Goal: Task Accomplishment & Management: Manage account settings

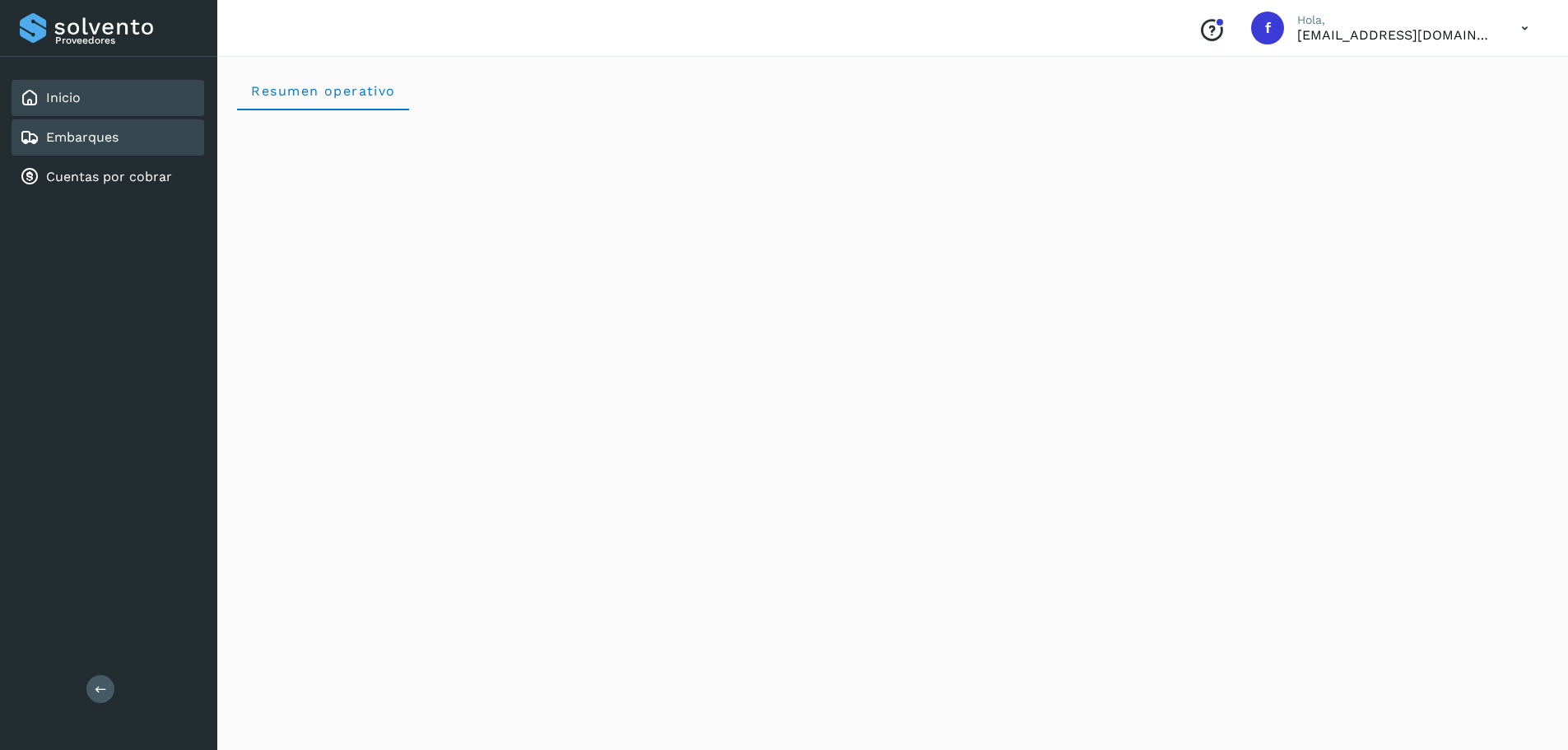
click at [79, 146] on div "Embarques" at bounding box center [69, 138] width 99 height 20
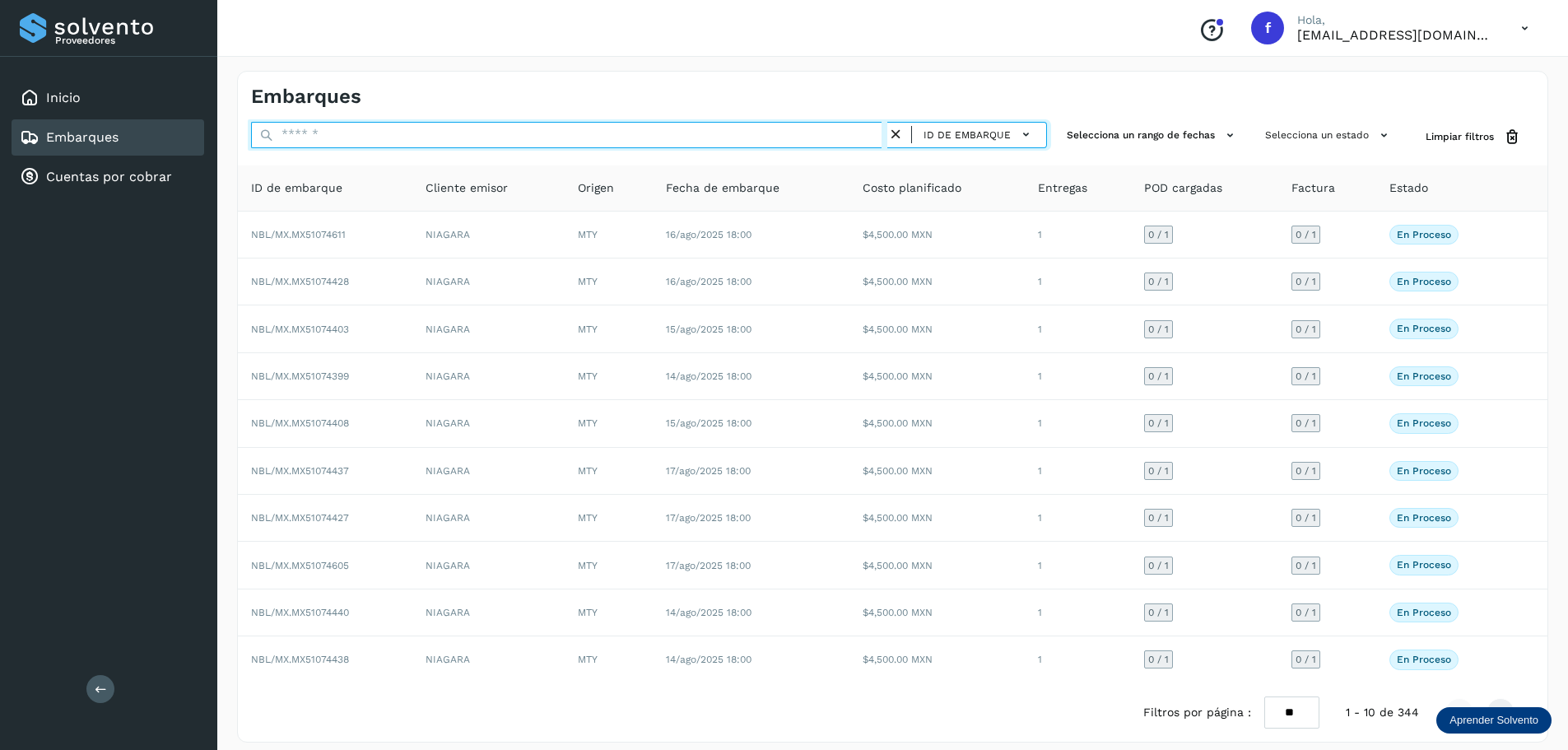
click at [434, 131] on input "text" at bounding box center [568, 136] width 636 height 27
paste input "**********"
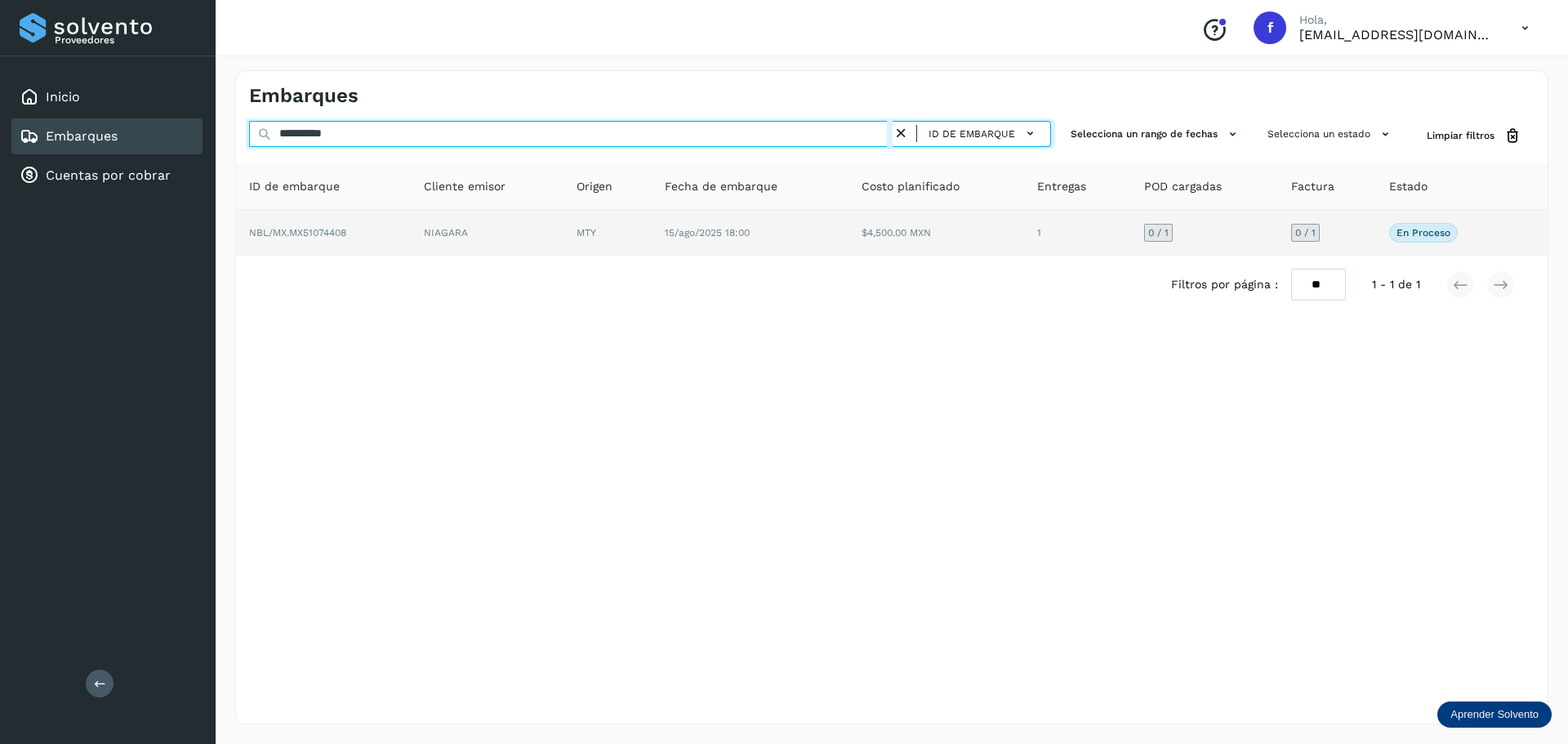
type input "**********"
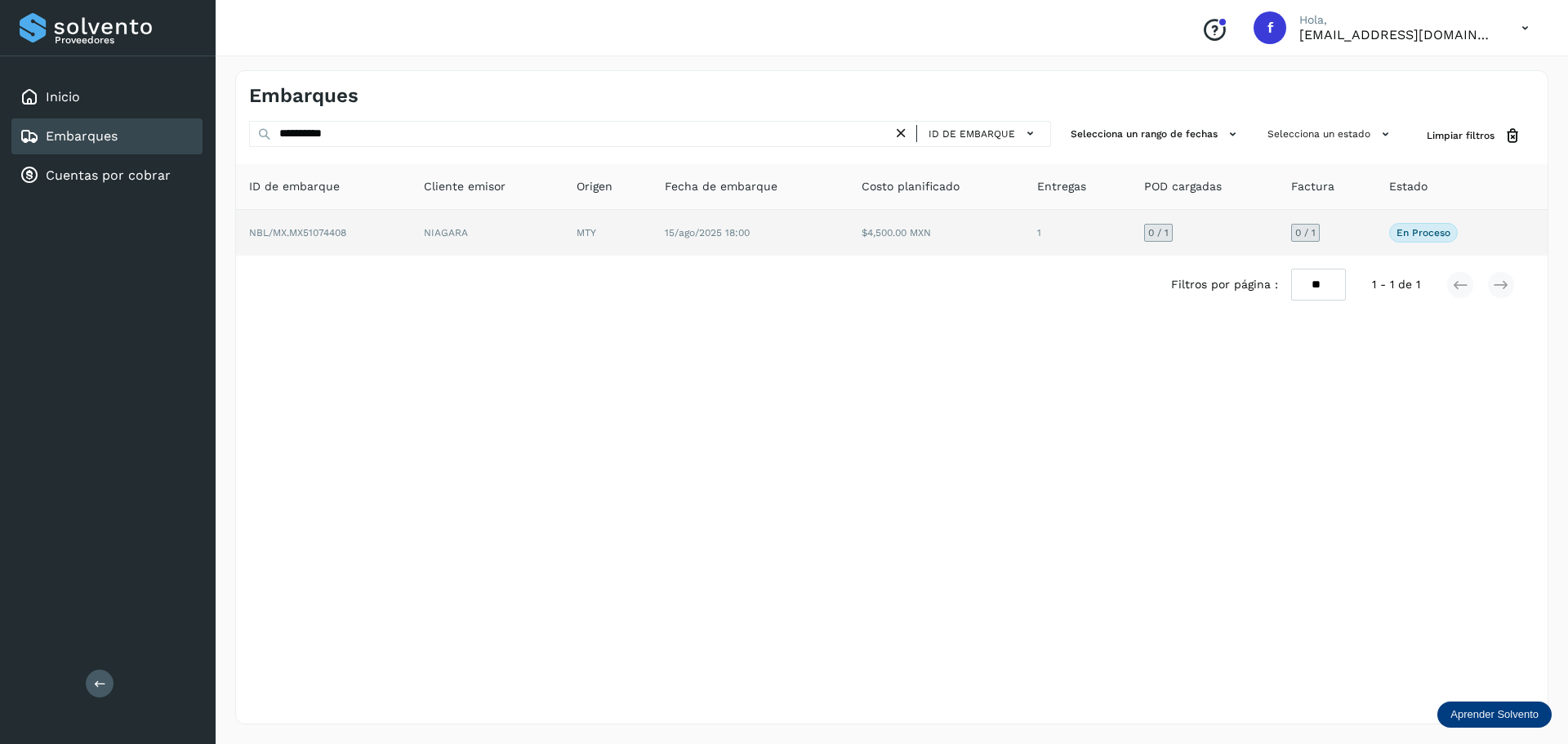
click at [1278, 248] on td "0 / 1" at bounding box center [1327, 233] width 98 height 46
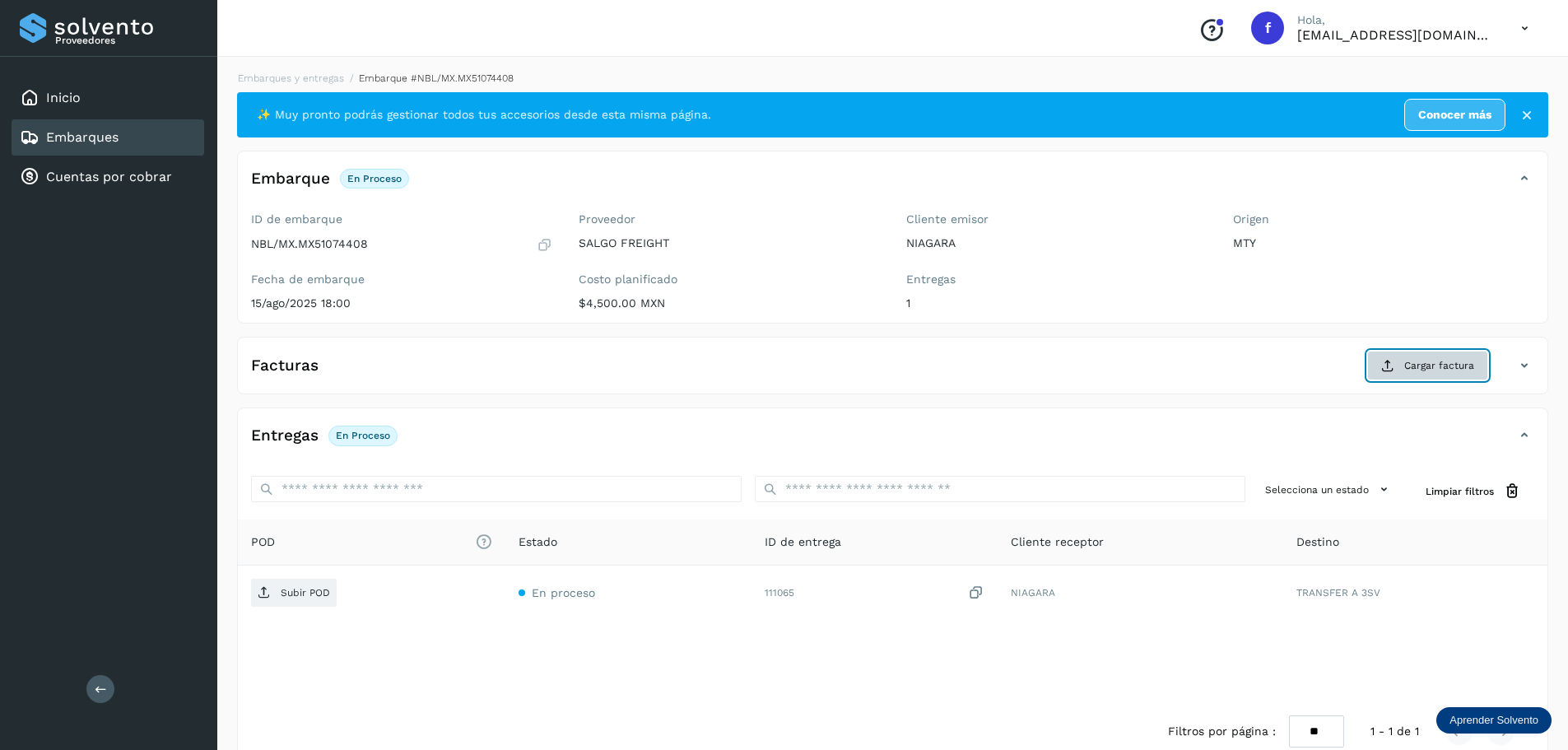
click at [1421, 369] on span "Cargar factura" at bounding box center [1439, 365] width 70 height 15
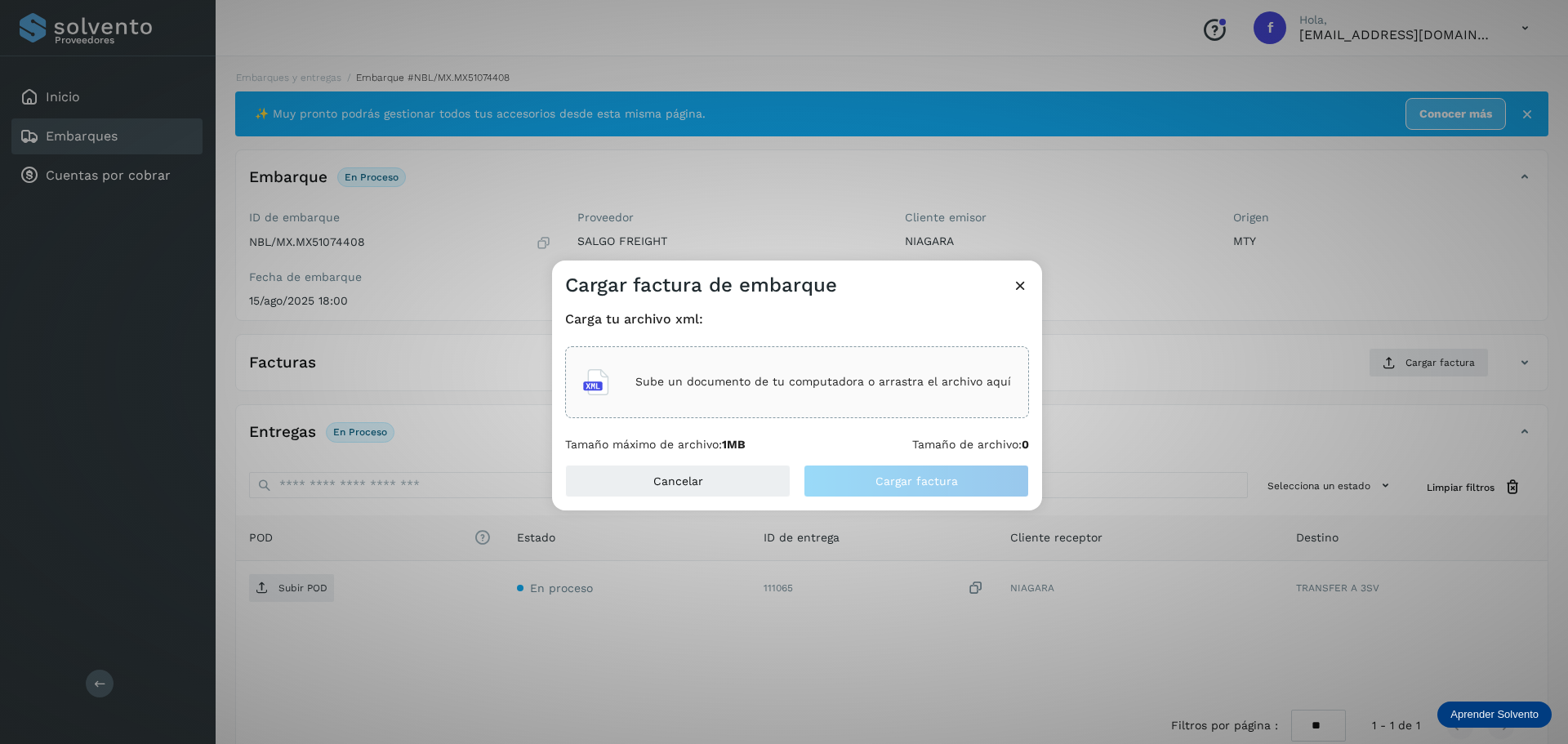
click at [635, 395] on div "Sube un documento de tu computadora o arrastra el archivo aquí" at bounding box center [797, 383] width 428 height 44
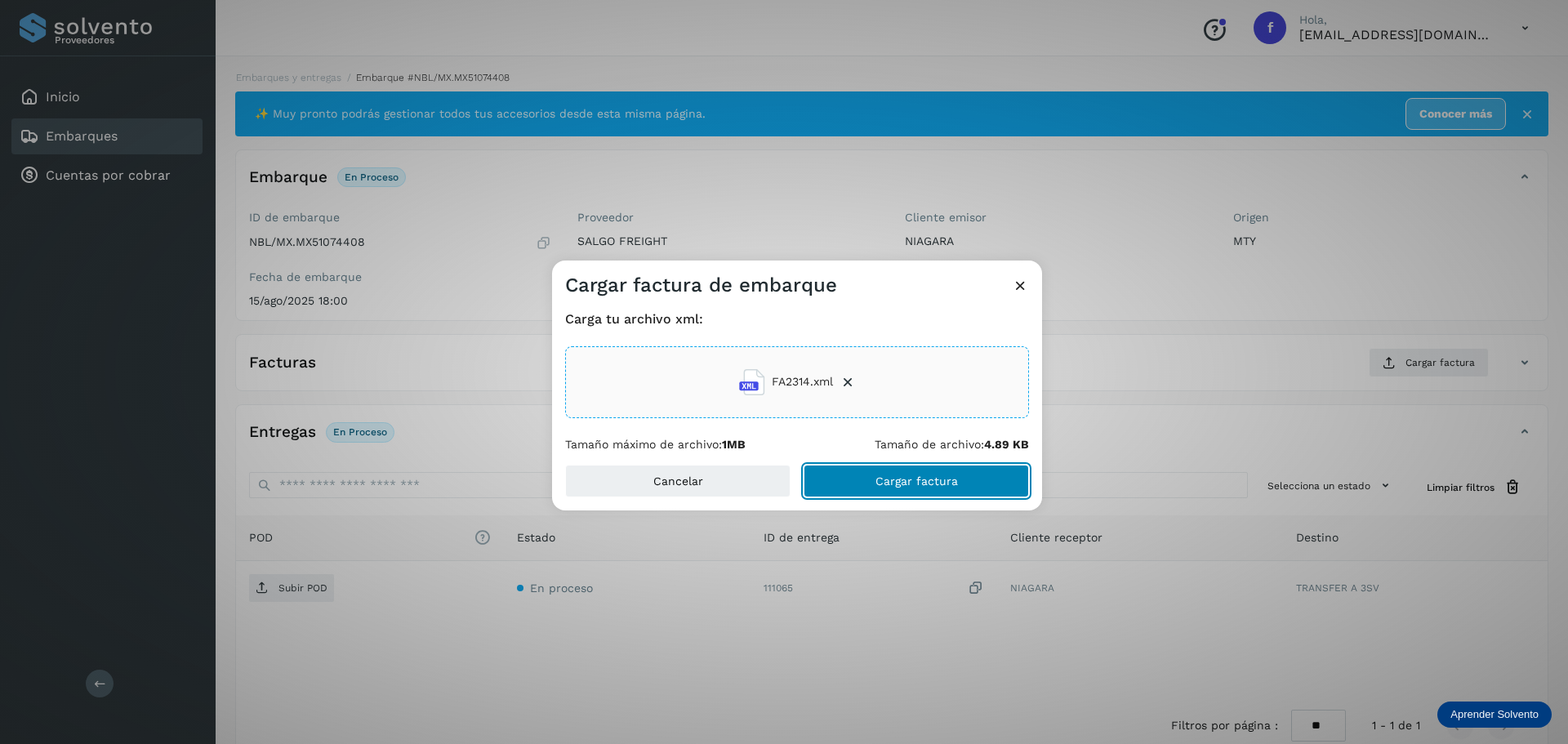
click at [927, 489] on button "Cargar factura" at bounding box center [916, 481] width 226 height 33
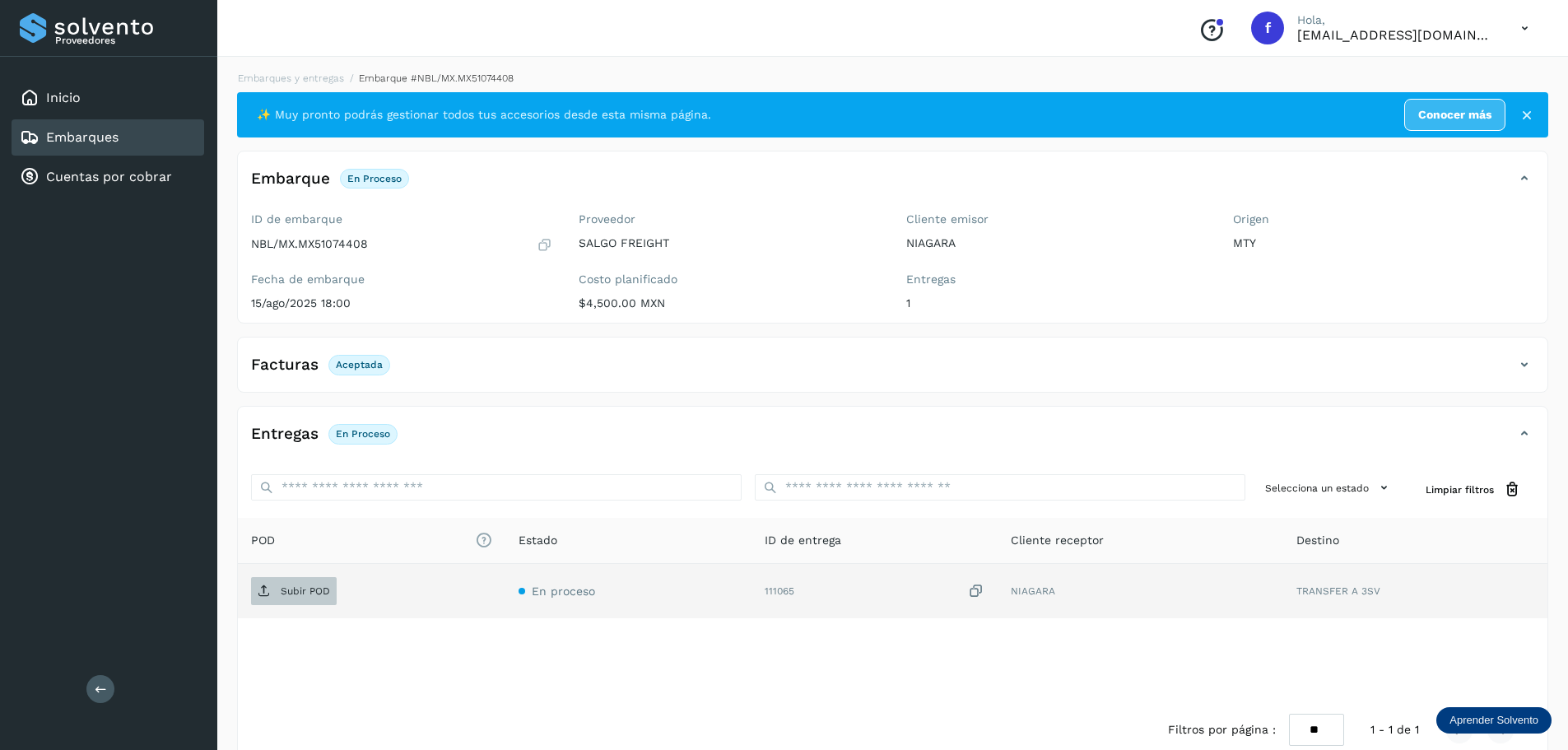
click at [278, 599] on span "Subir POD" at bounding box center [294, 592] width 86 height 27
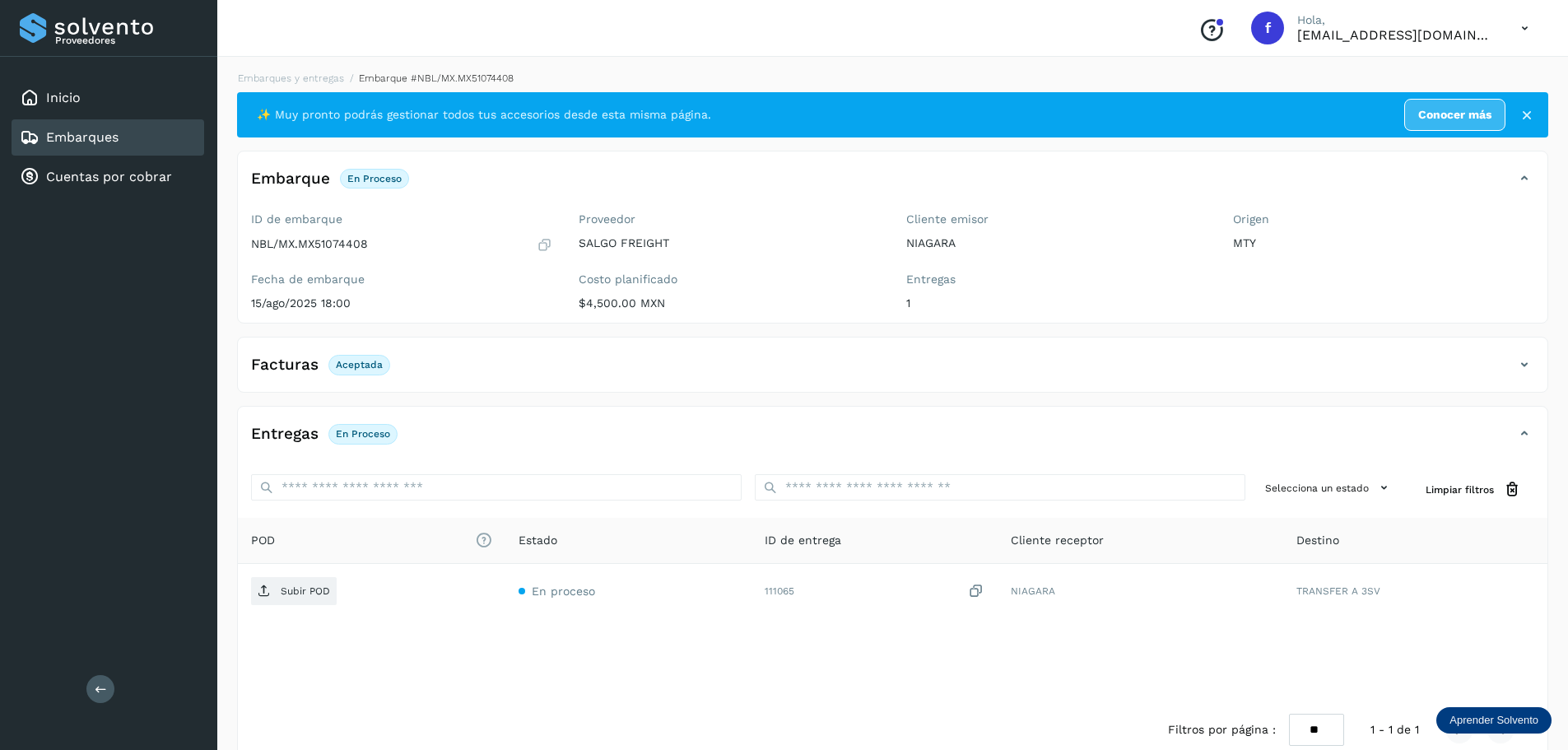
drag, startPoint x: 1257, startPoint y: 398, endPoint x: 1224, endPoint y: 396, distance: 33.1
click at [1257, 398] on div "✨ Muy pronto podrás gestionar todos tus accesorios desde esta misma página. Con…" at bounding box center [892, 426] width 1311 height 668
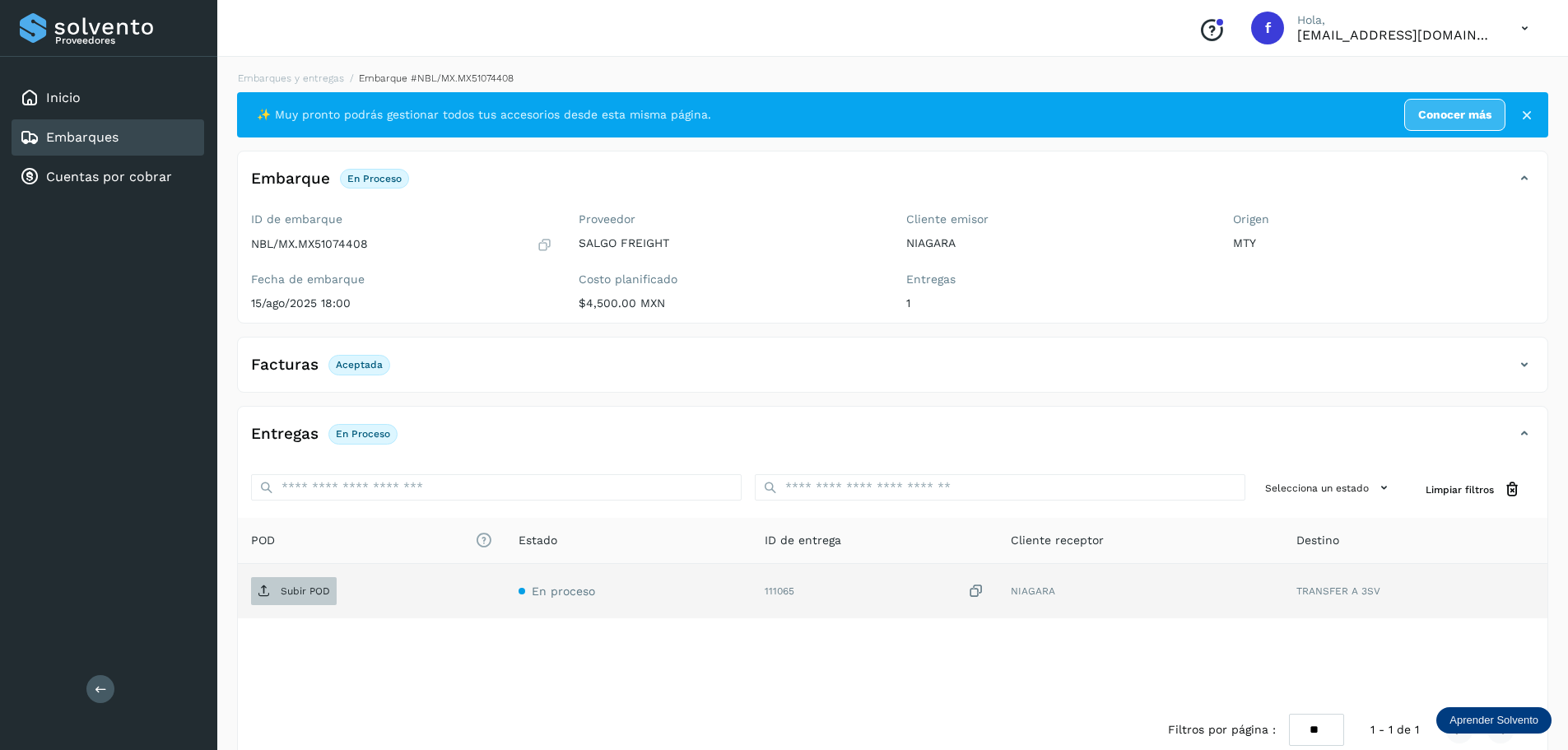
click at [303, 584] on span "Subir POD" at bounding box center [294, 592] width 86 height 27
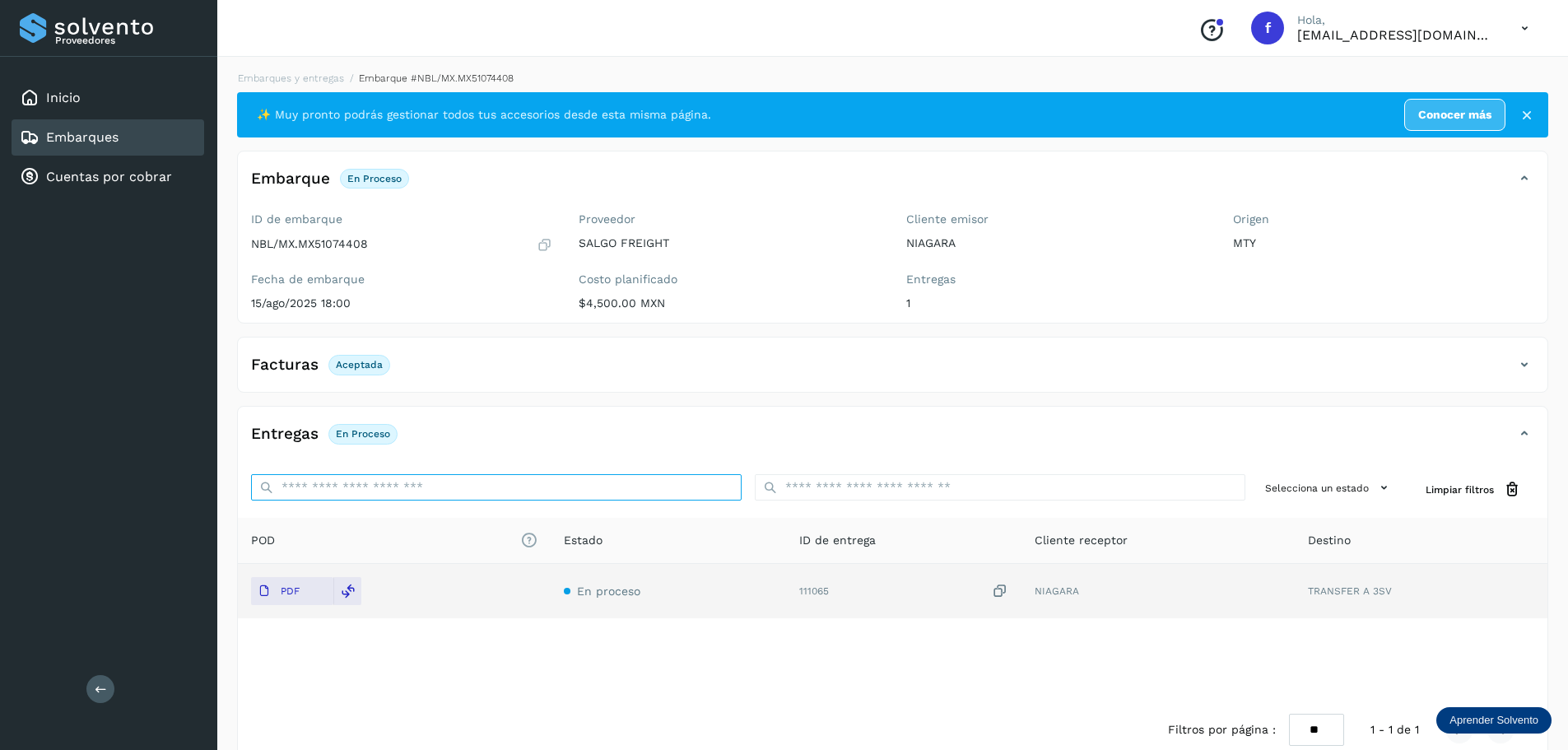
click at [400, 479] on input "ID de embarque" at bounding box center [496, 488] width 491 height 27
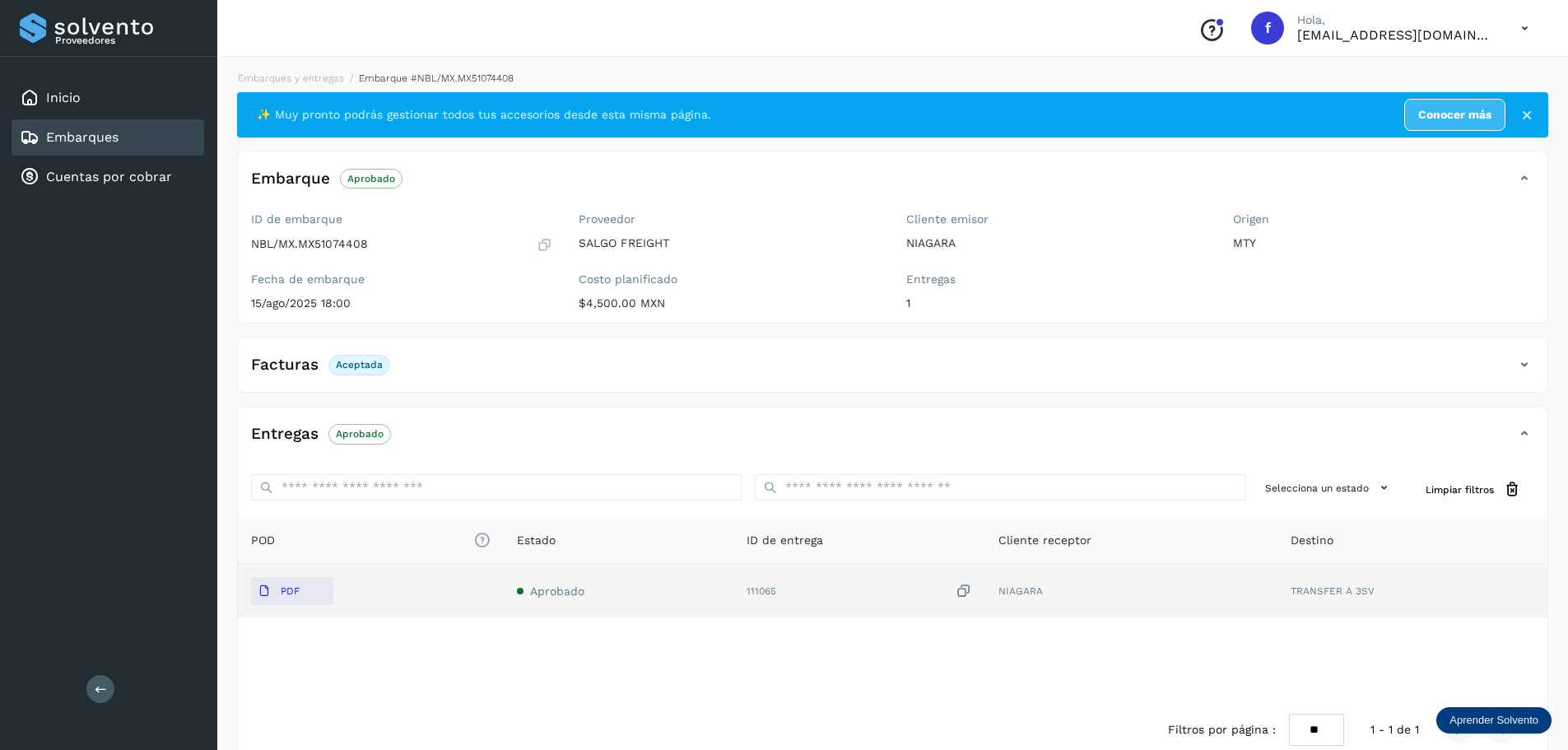
click at [1482, 37] on p "[EMAIL_ADDRESS][DOMAIN_NAME]" at bounding box center [1396, 35] width 197 height 16
click at [1522, 27] on icon at bounding box center [1525, 29] width 34 height 34
click at [1401, 79] on div "Cerrar sesión" at bounding box center [1443, 73] width 196 height 31
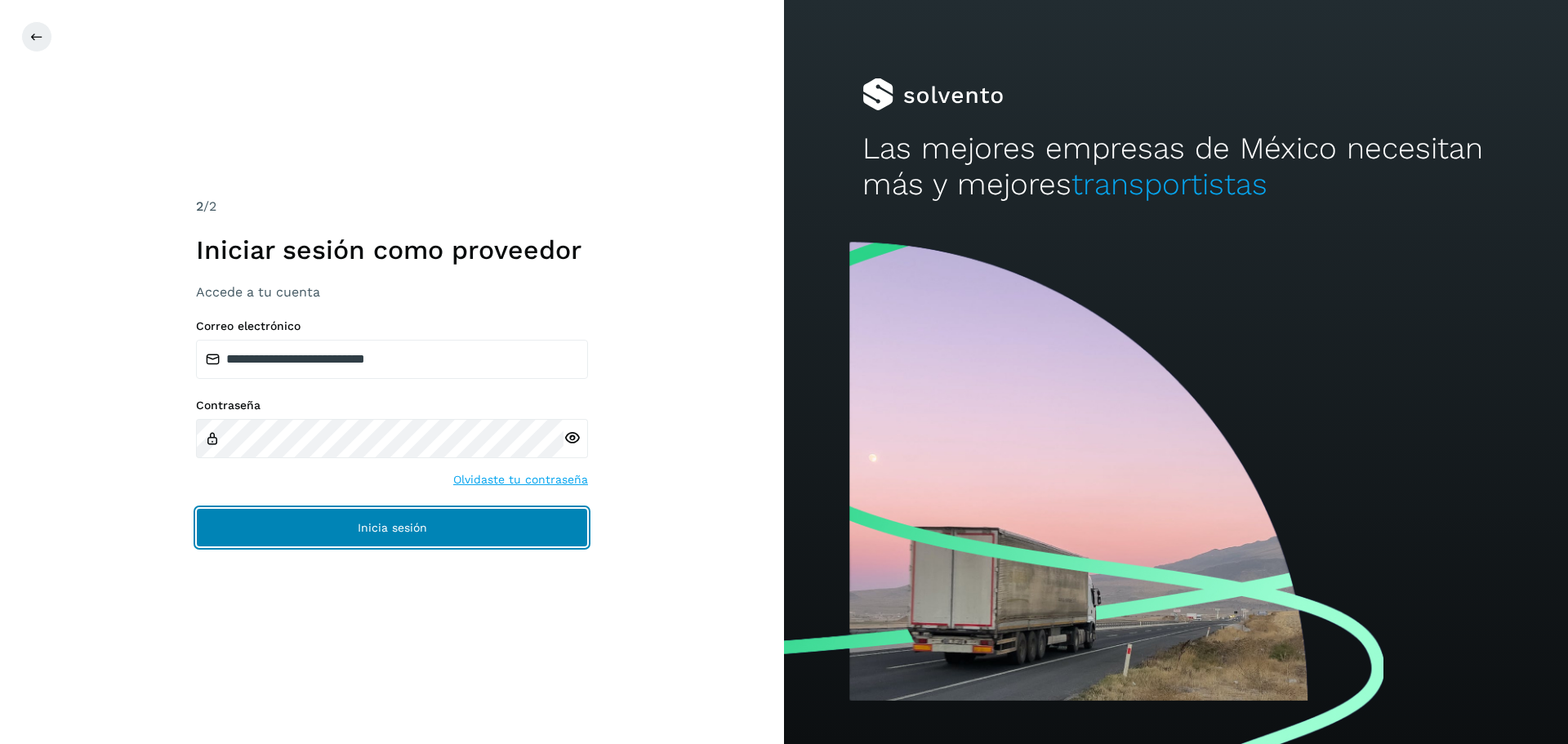
click at [423, 531] on span "Inicia sesión" at bounding box center [392, 527] width 69 height 12
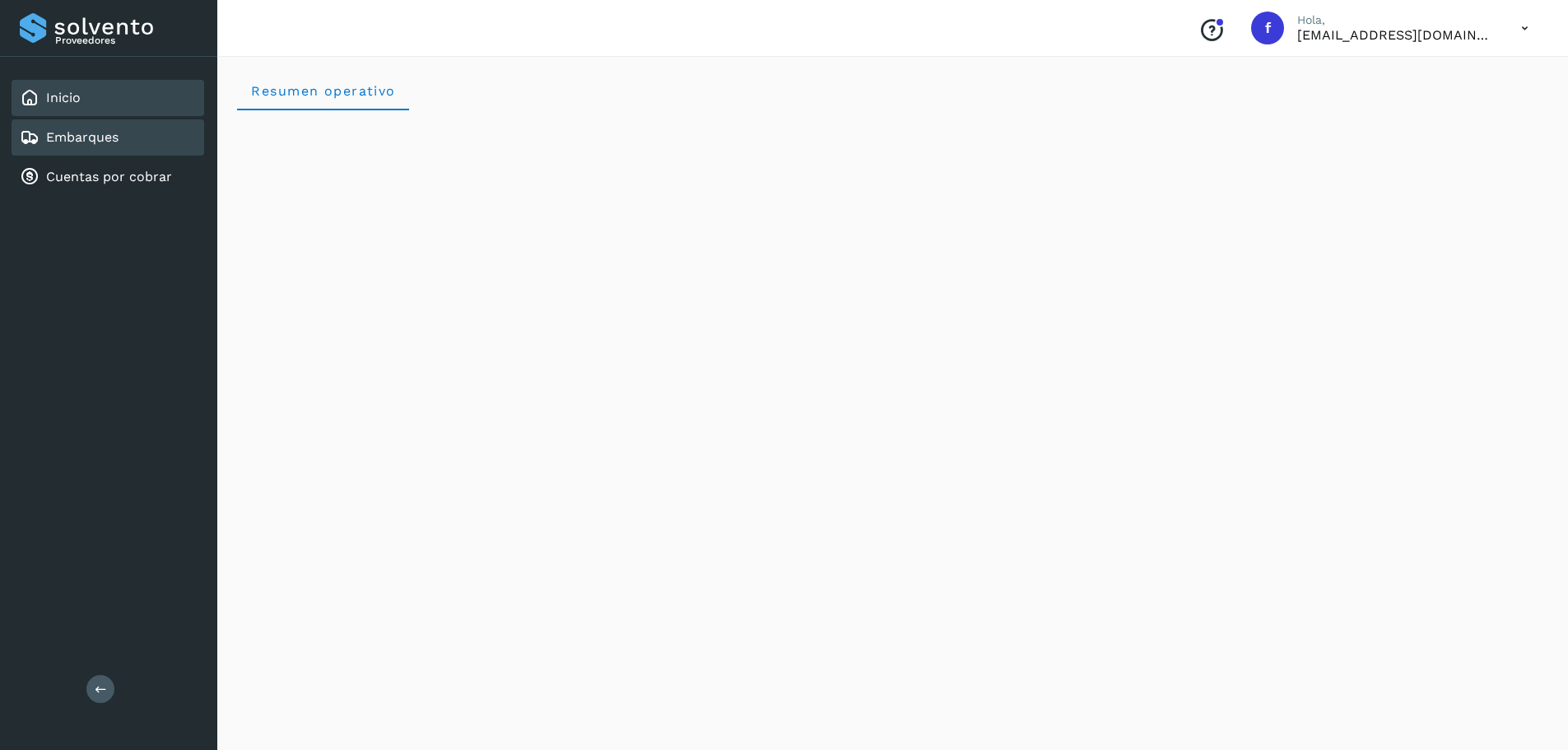
click at [108, 126] on div "Embarques" at bounding box center [108, 138] width 193 height 37
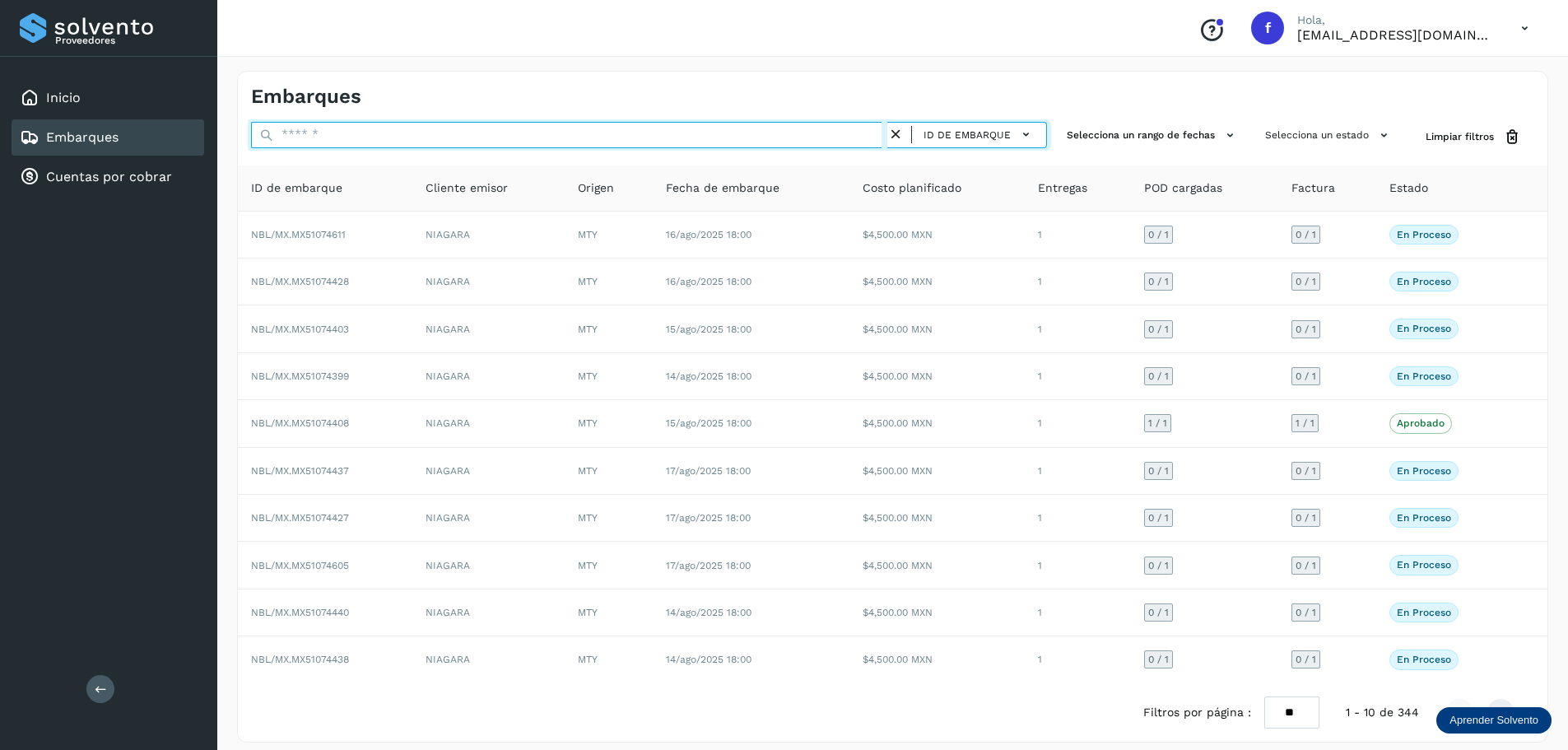
click at [353, 135] on input "text" at bounding box center [568, 136] width 636 height 27
paste input "**********"
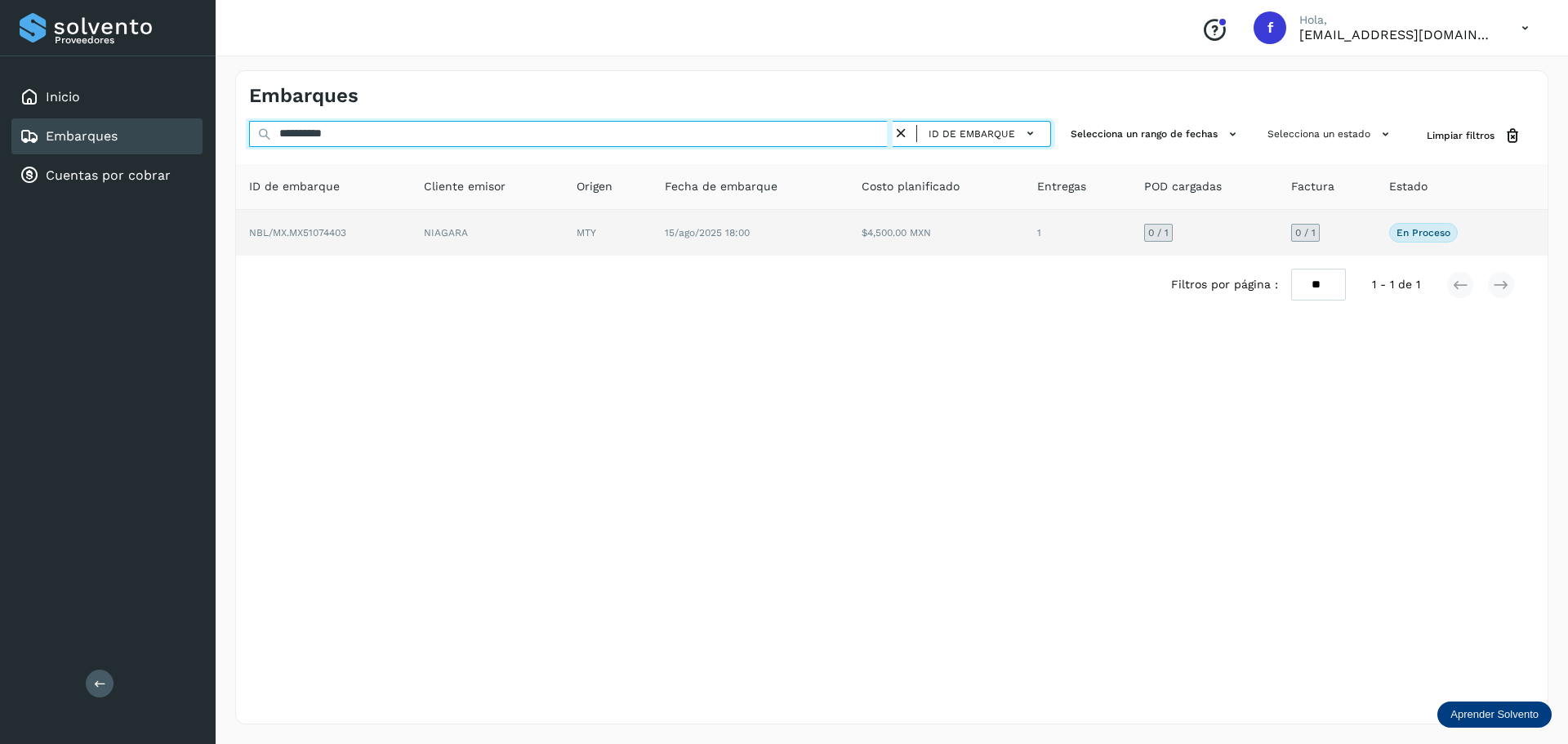
type input "**********"
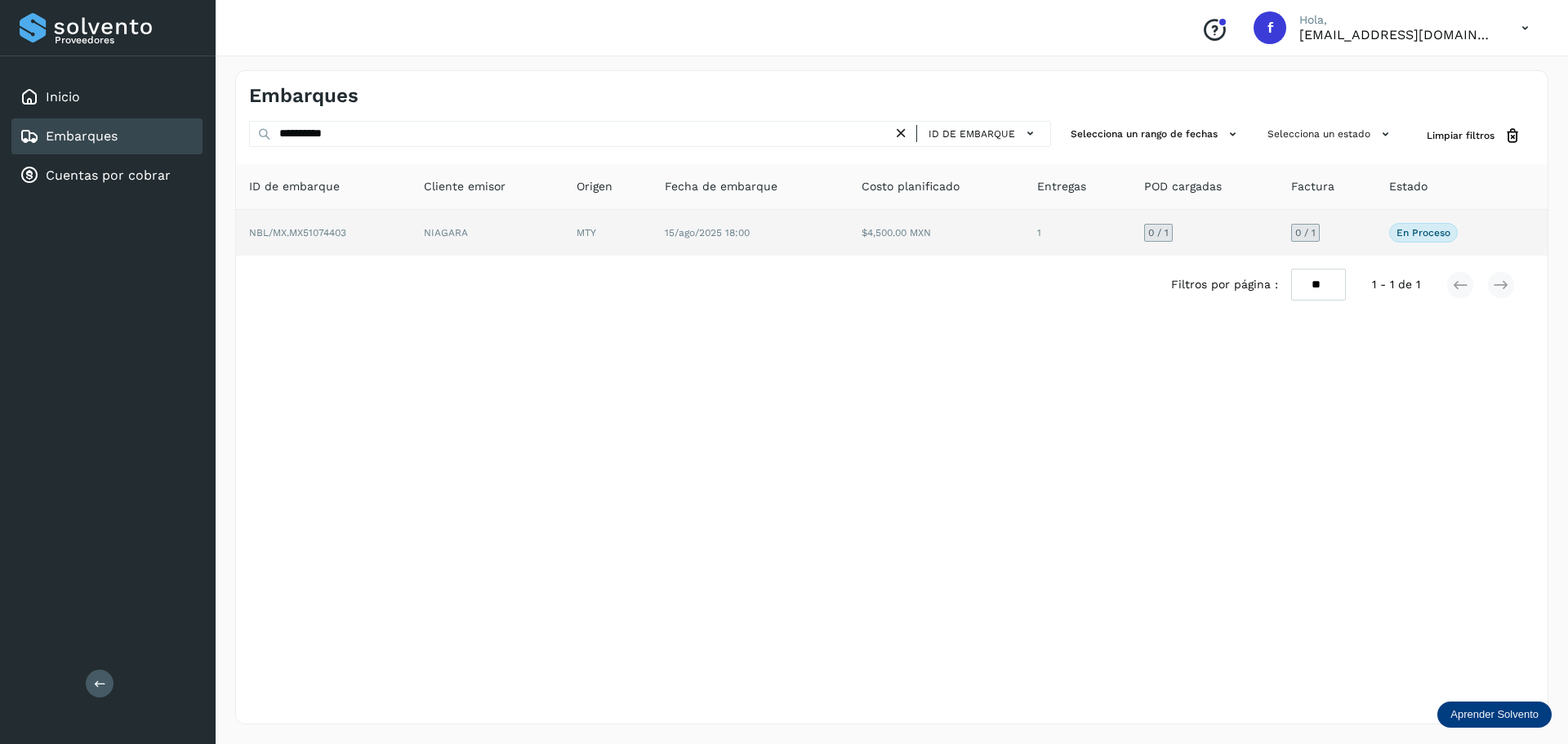
click at [717, 237] on span "15/ago/2025 18:00" at bounding box center [707, 232] width 85 height 12
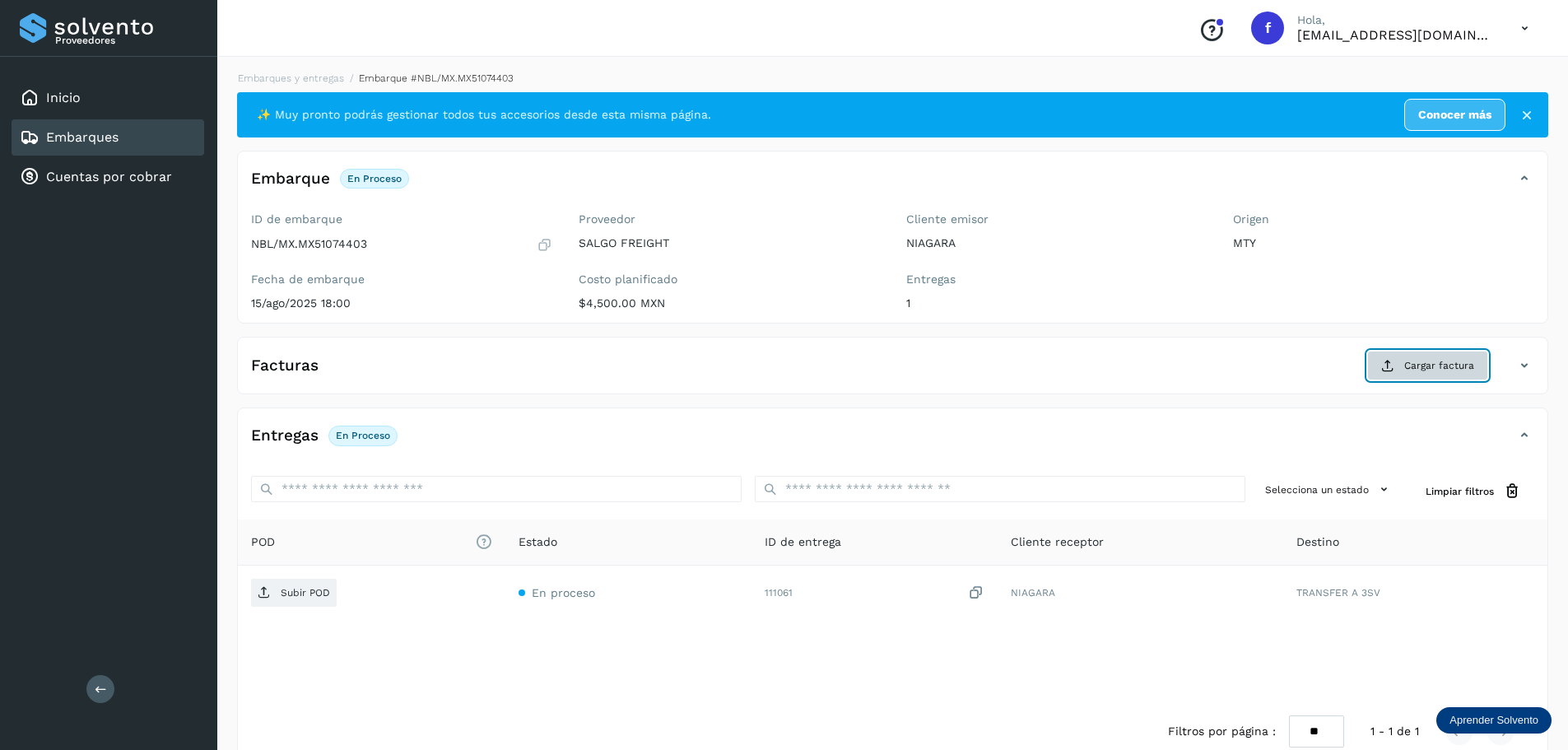
click at [1467, 358] on span "Cargar factura" at bounding box center [1439, 365] width 70 height 15
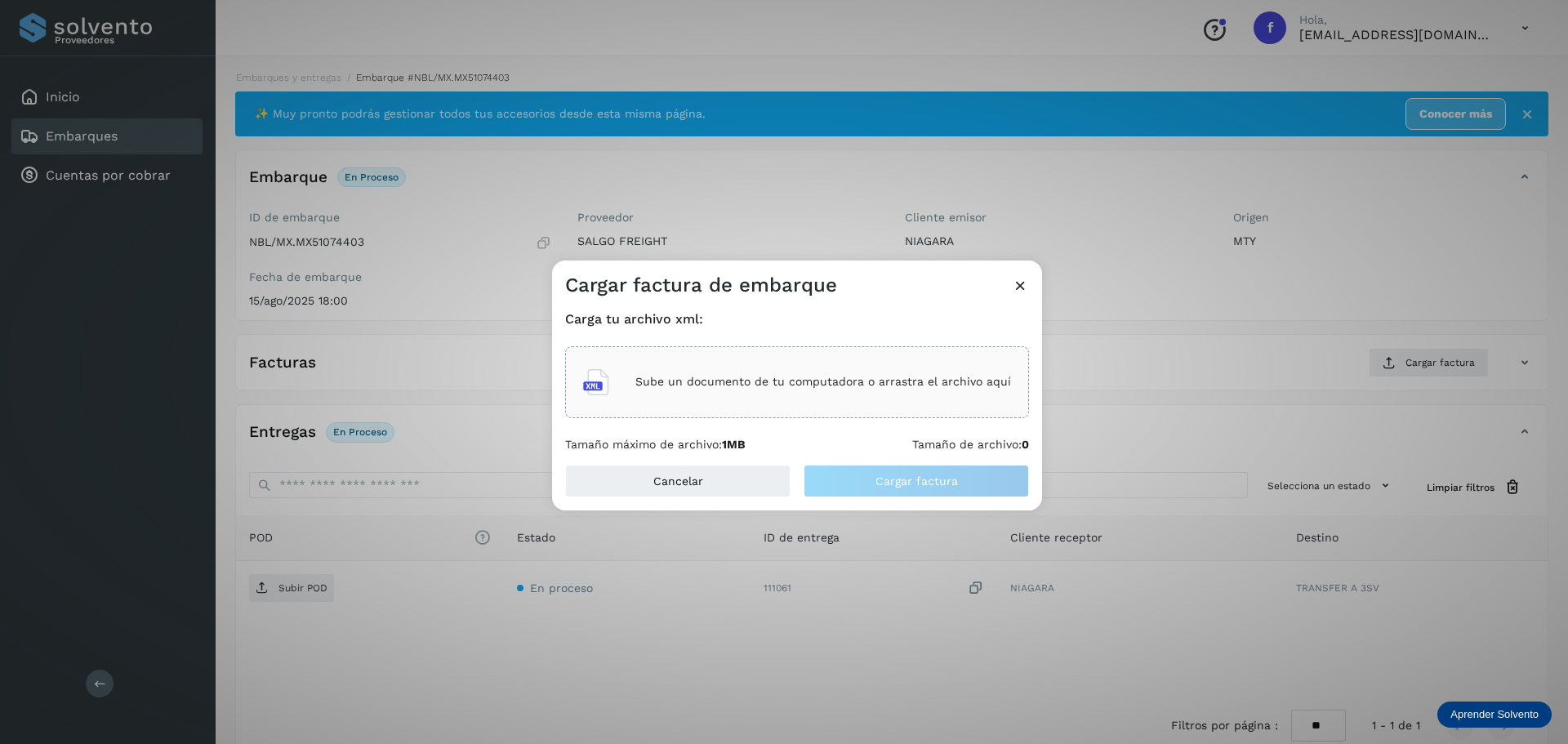
click at [735, 391] on div "Sube un documento de tu computadora o arrastra el archivo aquí" at bounding box center [797, 383] width 428 height 44
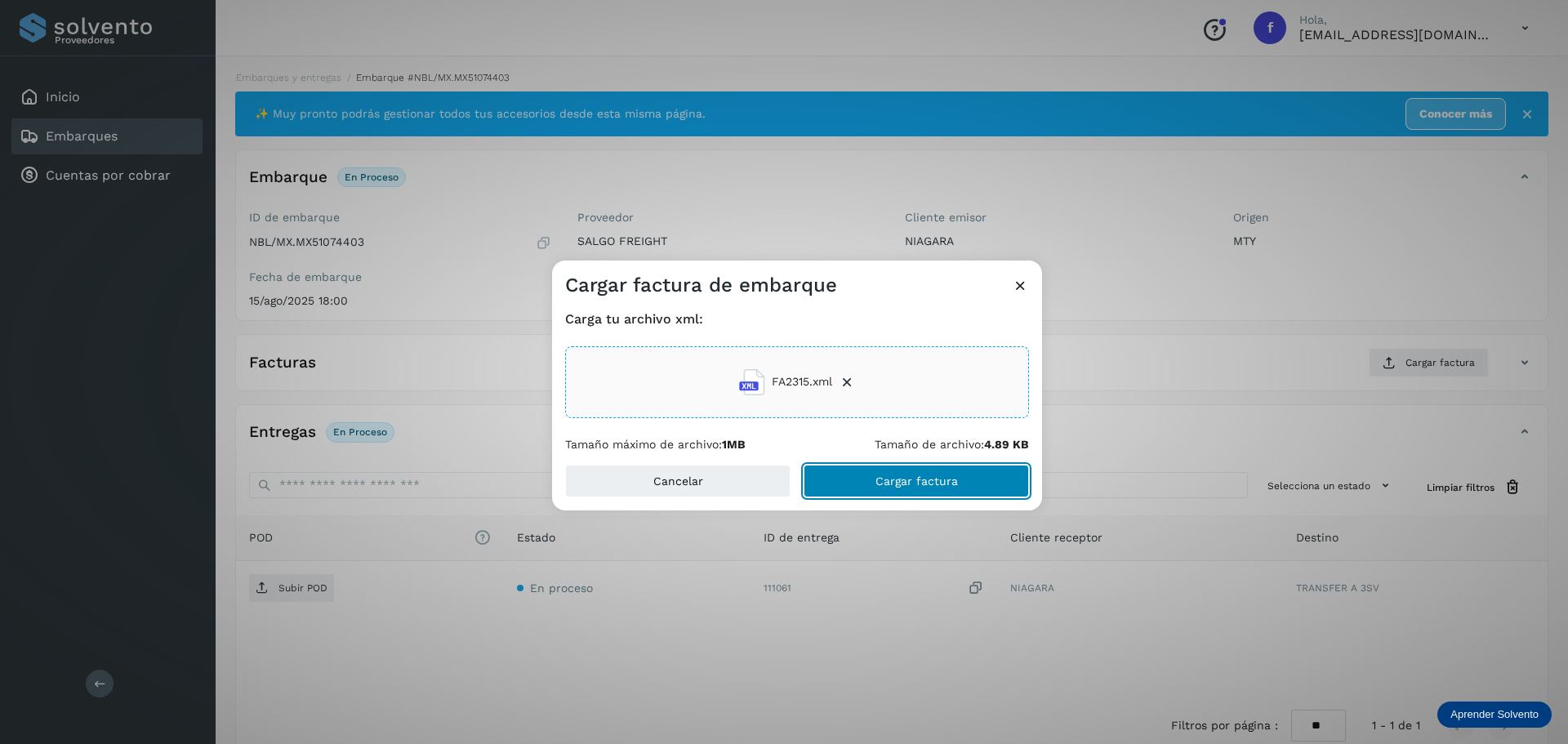
click at [1007, 479] on button "Cargar factura" at bounding box center [916, 481] width 226 height 33
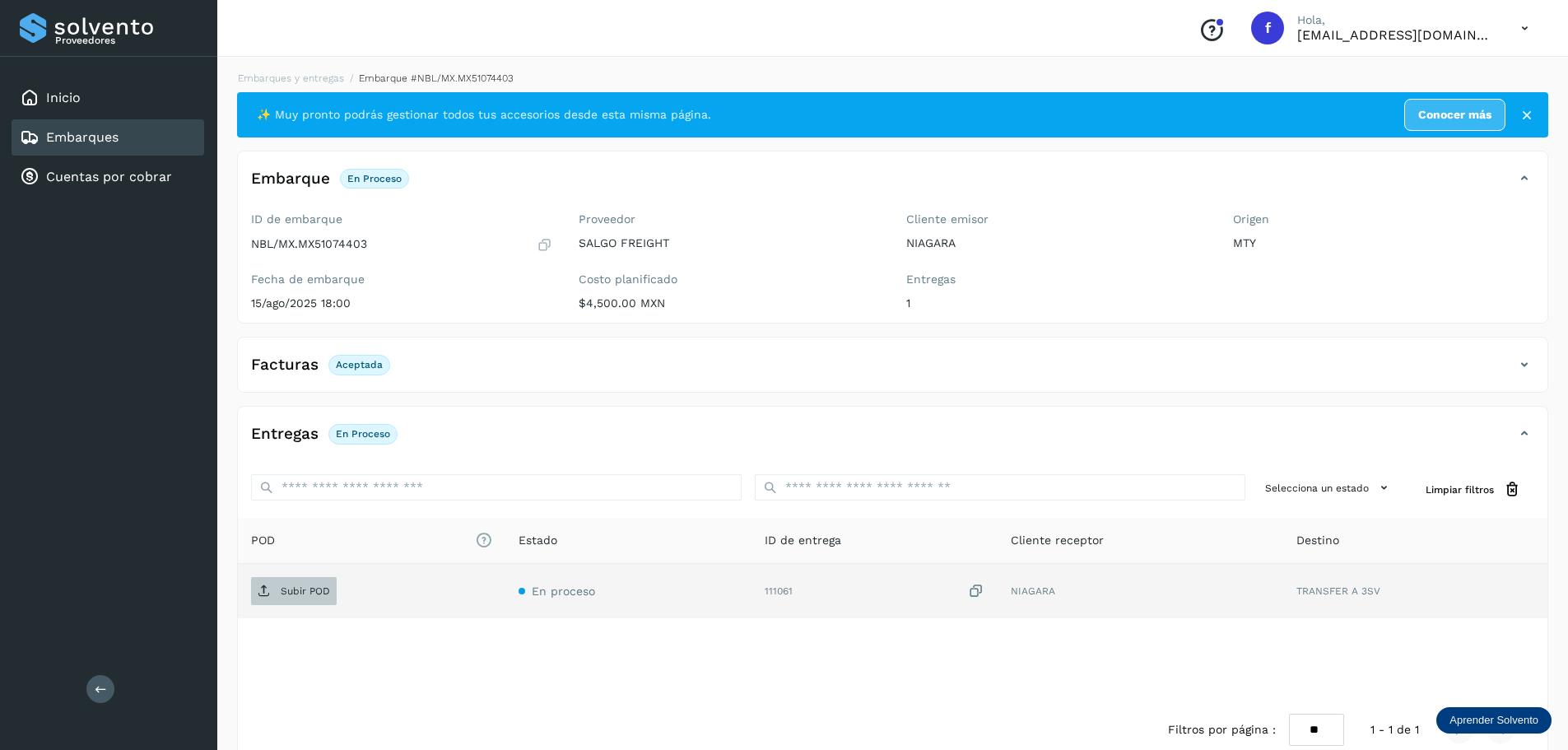
click at [308, 594] on p "Subir POD" at bounding box center [305, 591] width 49 height 12
click at [166, 134] on div "Embarques" at bounding box center [108, 138] width 193 height 37
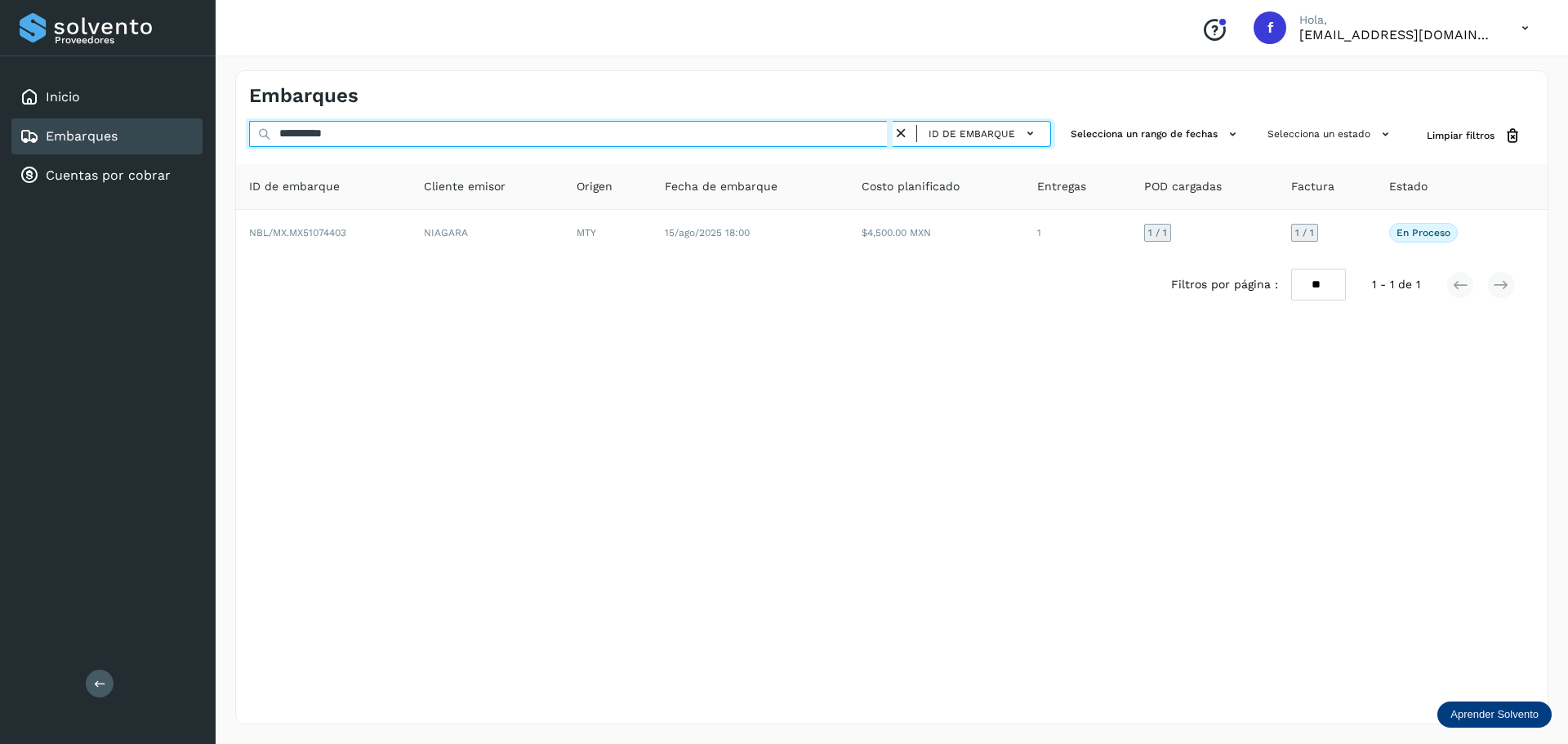
click at [386, 126] on input "**********" at bounding box center [570, 135] width 644 height 27
paste input "text"
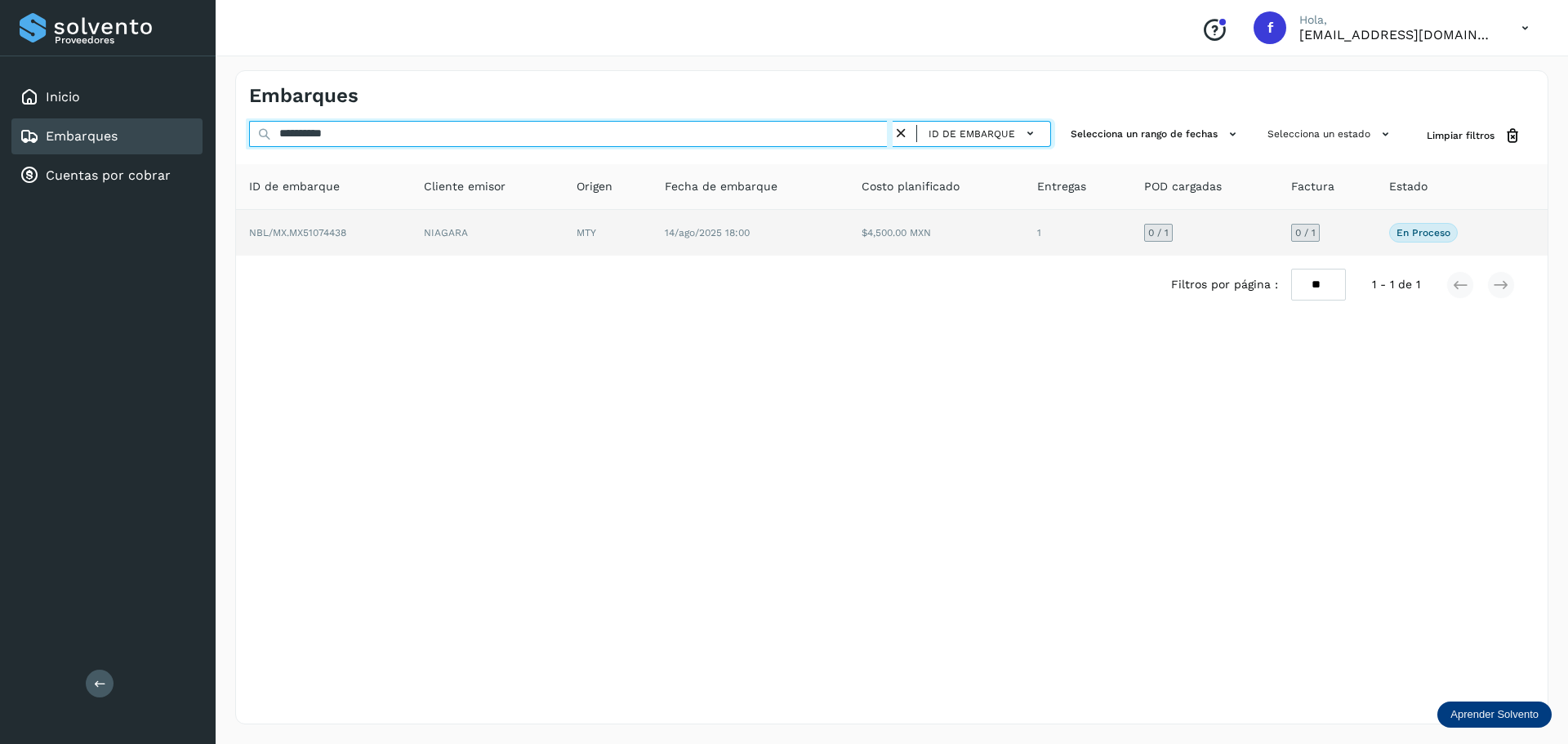
type input "**********"
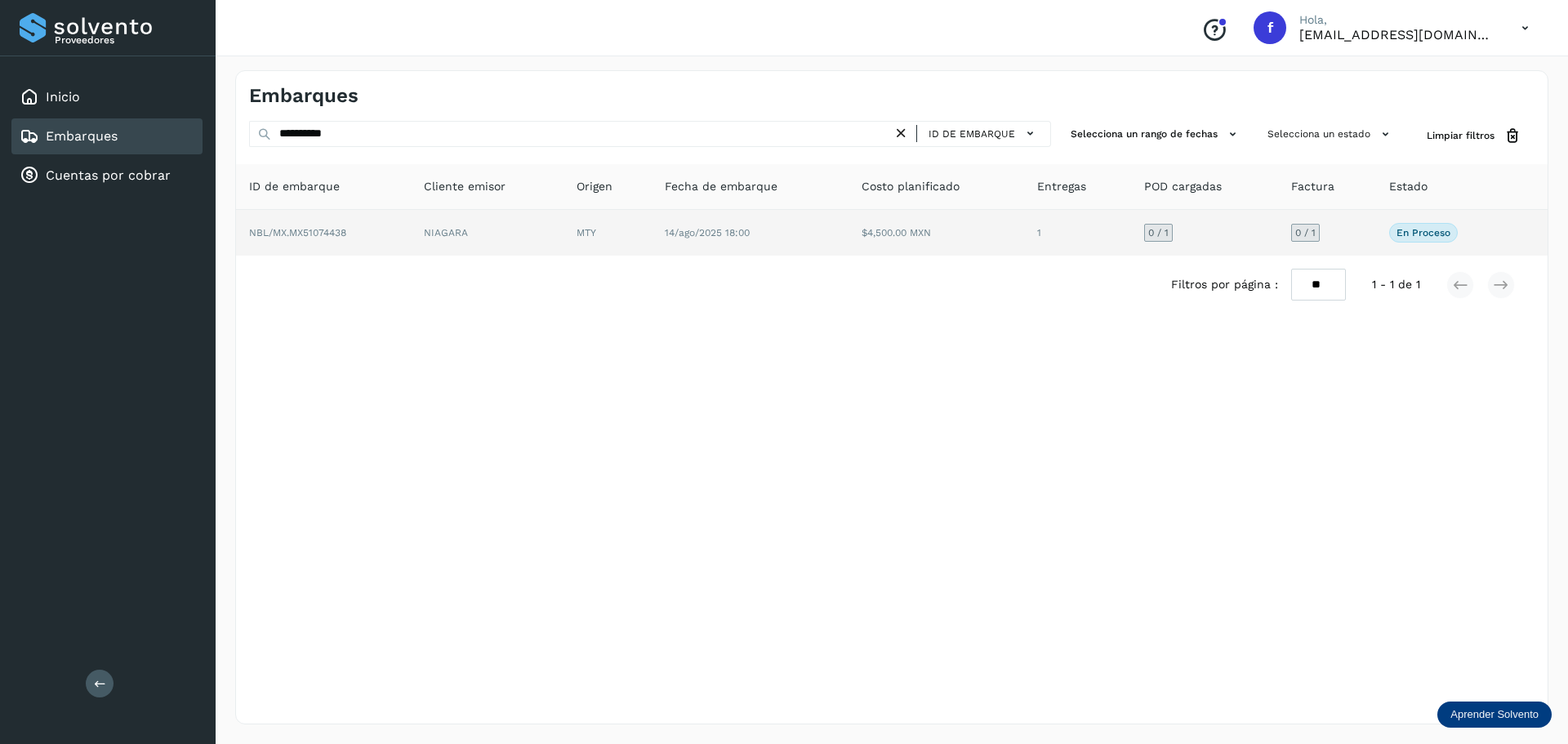
click at [1132, 255] on td "1" at bounding box center [1205, 233] width 147 height 46
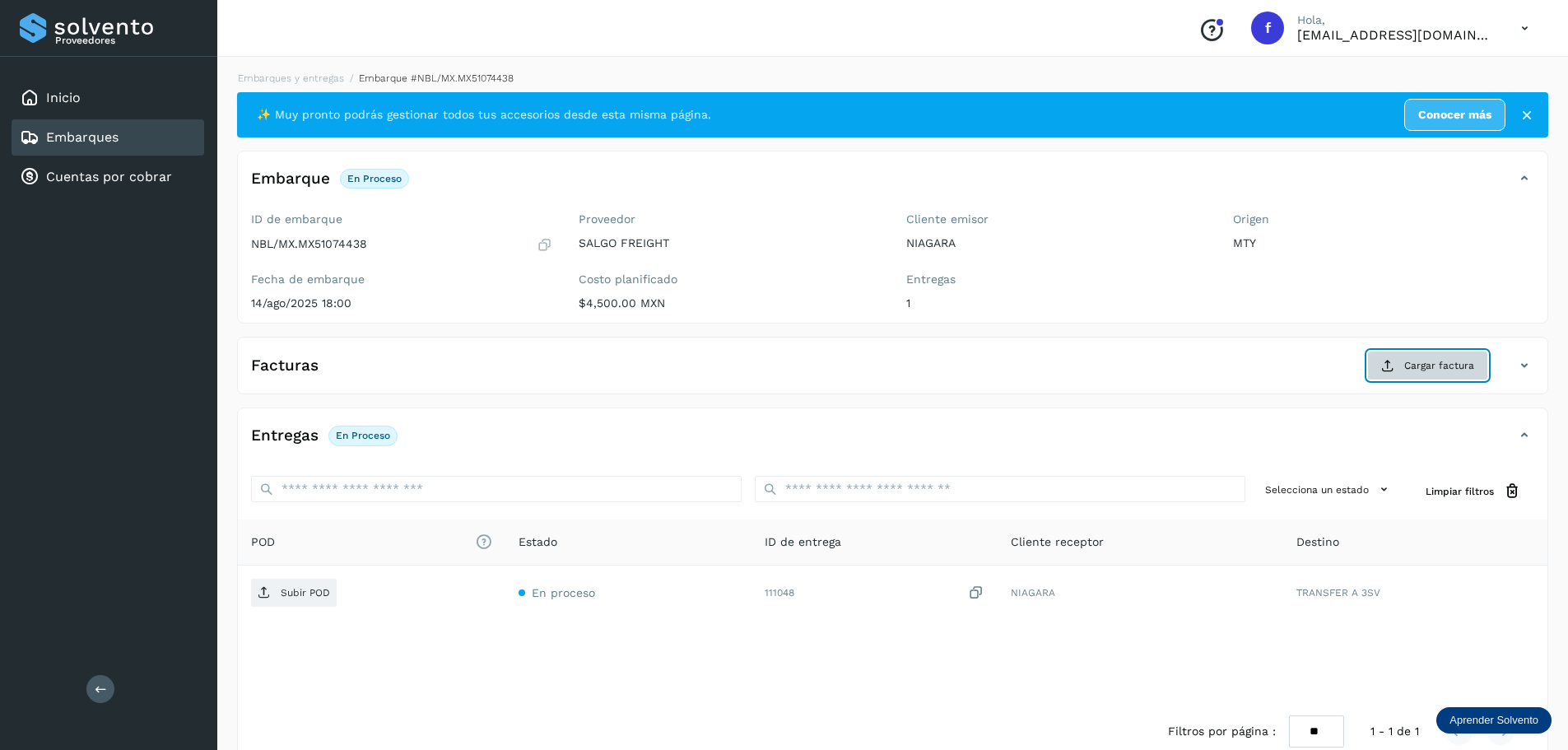
click at [1406, 364] on span "Cargar factura" at bounding box center [1439, 365] width 70 height 15
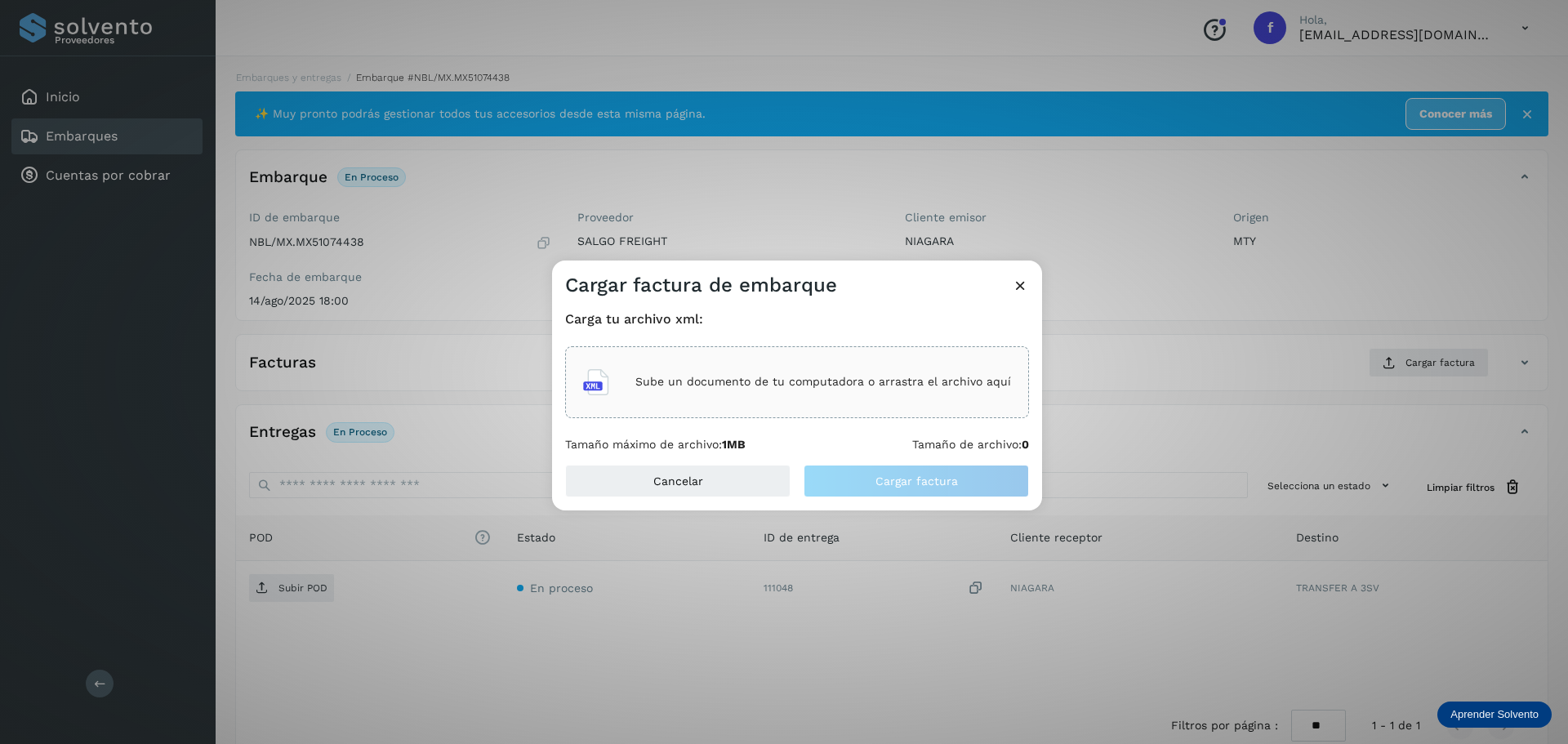
click at [786, 366] on div "Sube un documento de tu computadora o arrastra el archivo aquí" at bounding box center [797, 383] width 428 height 44
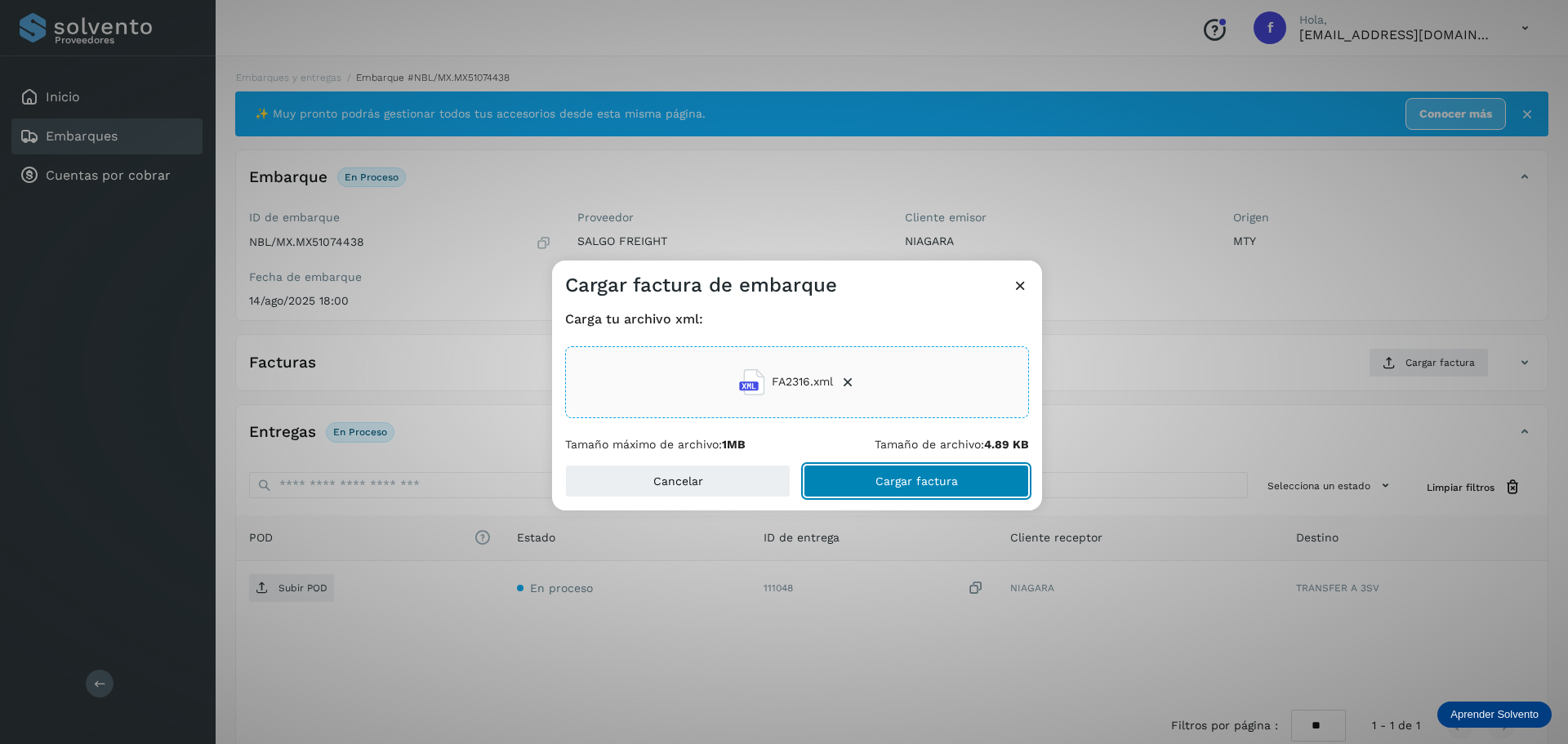
click at [977, 491] on button "Cargar factura" at bounding box center [916, 481] width 226 height 33
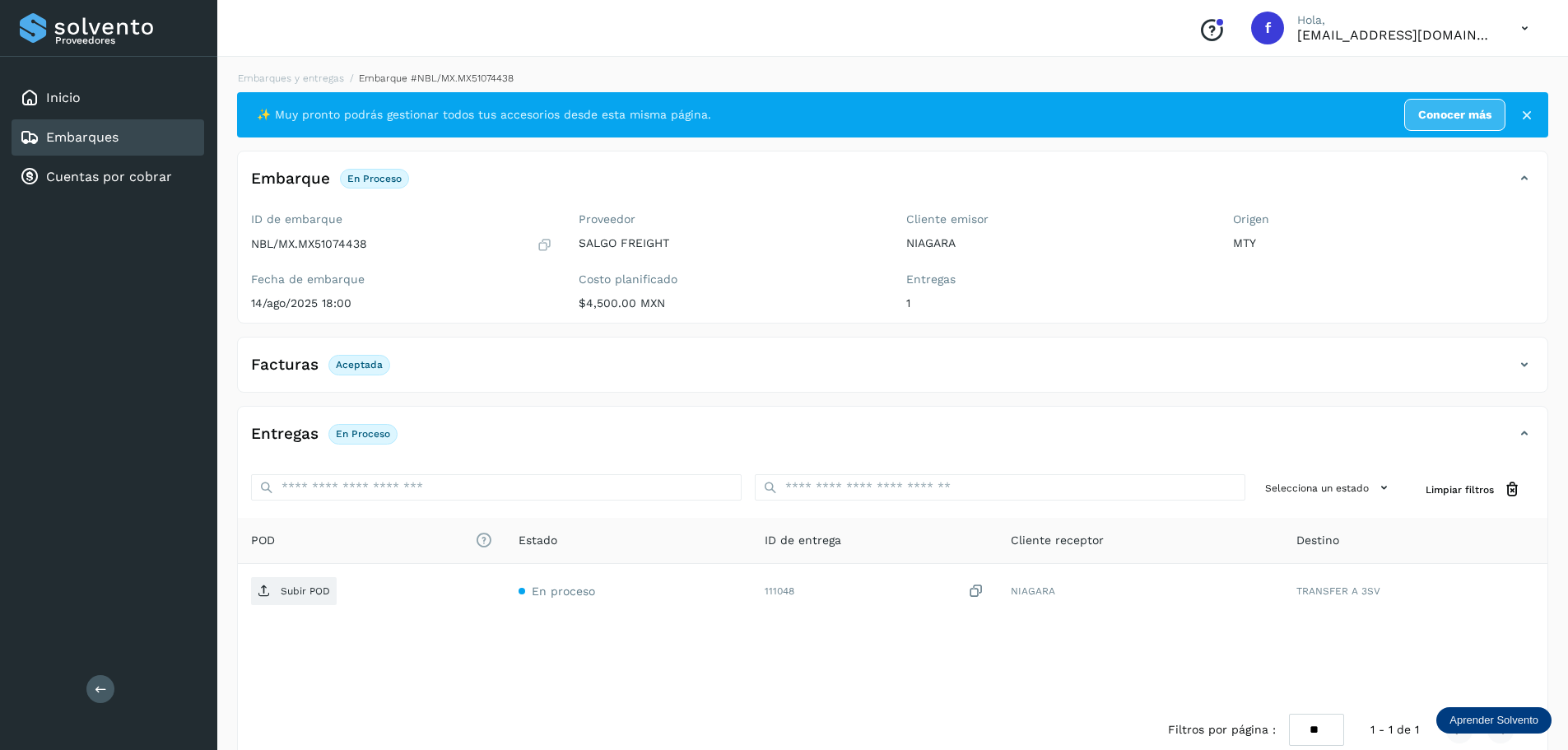
click at [446, 354] on div "Facturas Aceptada" at bounding box center [876, 364] width 1277 height 28
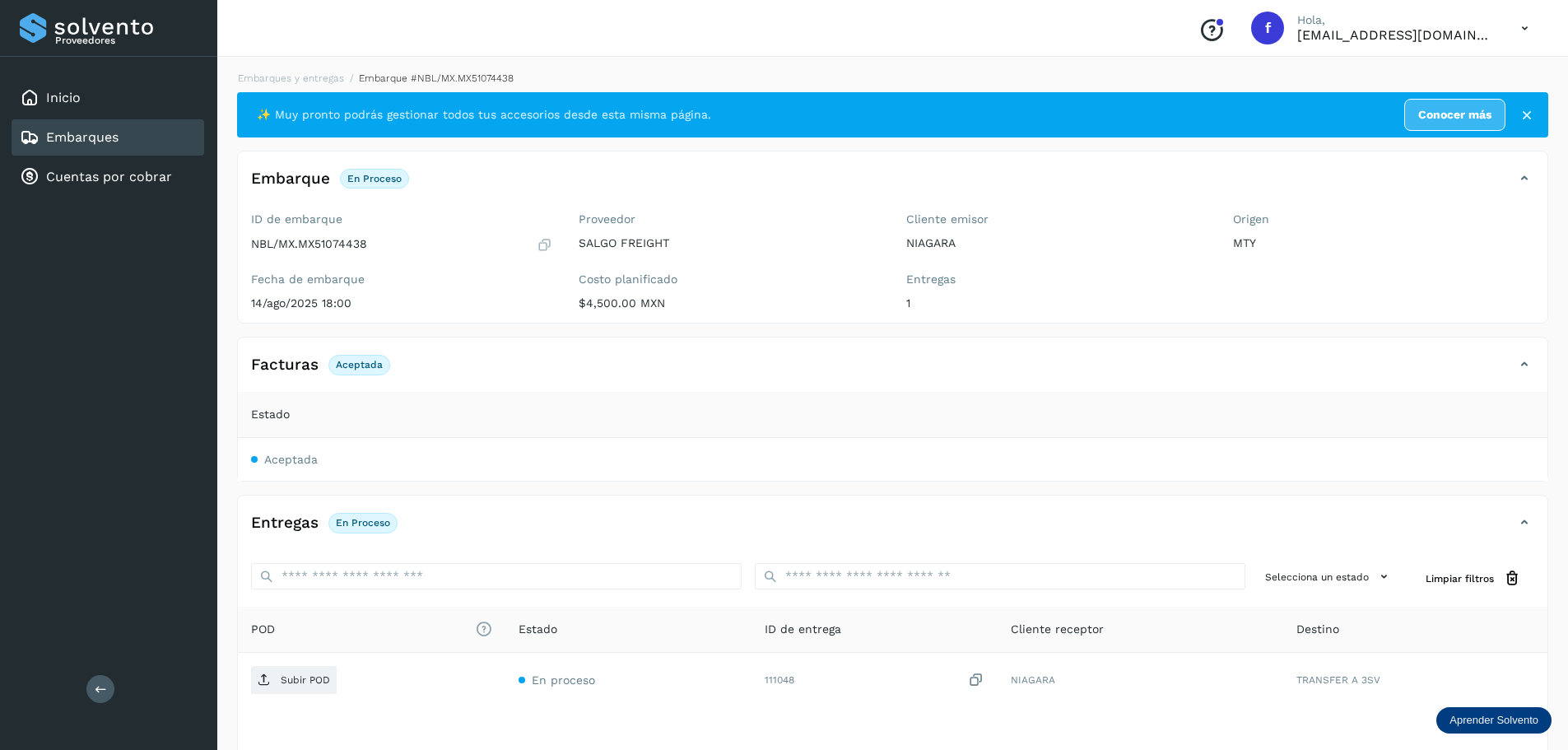
click at [291, 463] on span "Aceptada" at bounding box center [291, 459] width 54 height 13
click at [348, 244] on p "NBL/MX.MX51074438" at bounding box center [309, 245] width 116 height 14
copy p "MX51074438"
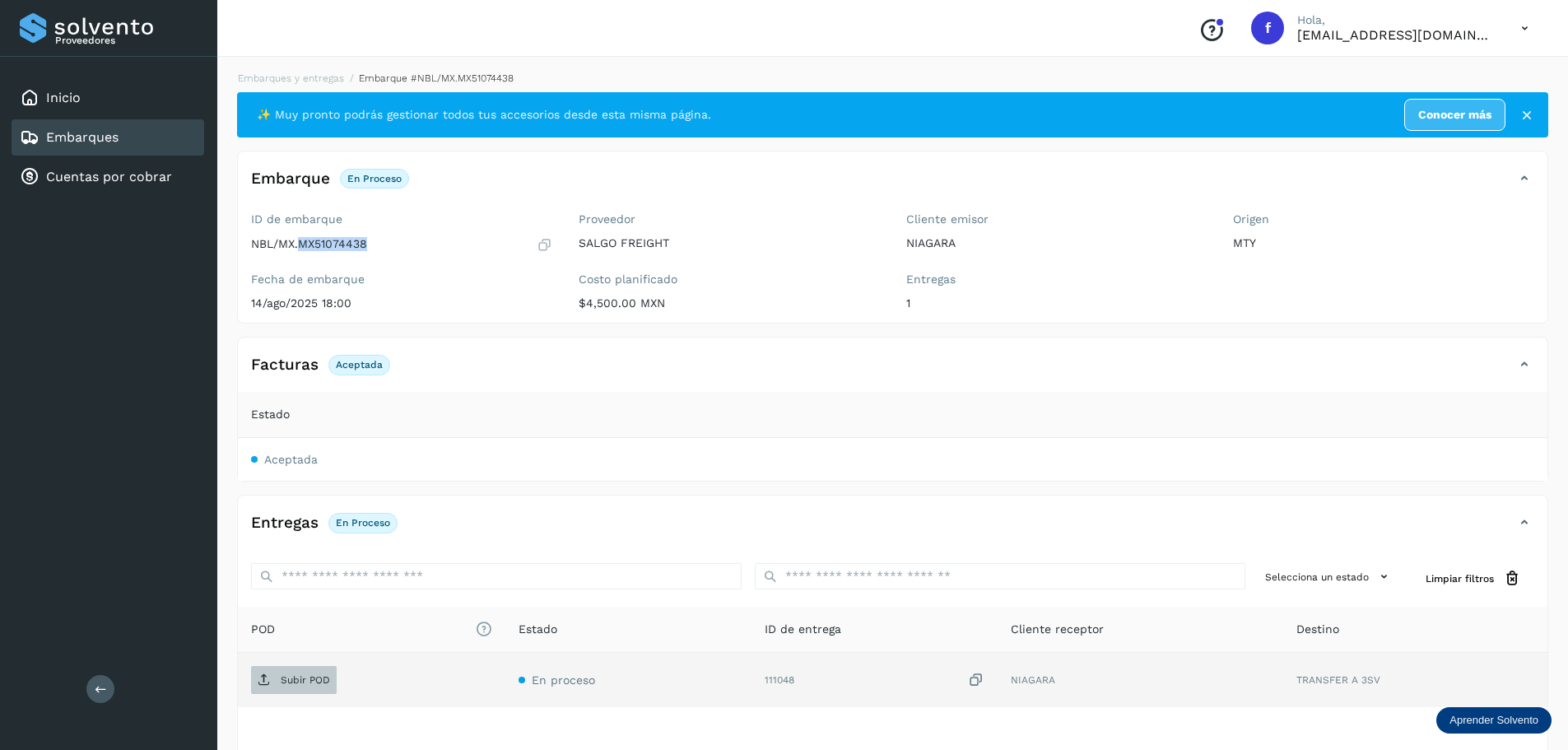
click at [303, 679] on p "Subir POD" at bounding box center [305, 679] width 49 height 12
click at [170, 124] on div "Embarques" at bounding box center [108, 138] width 193 height 37
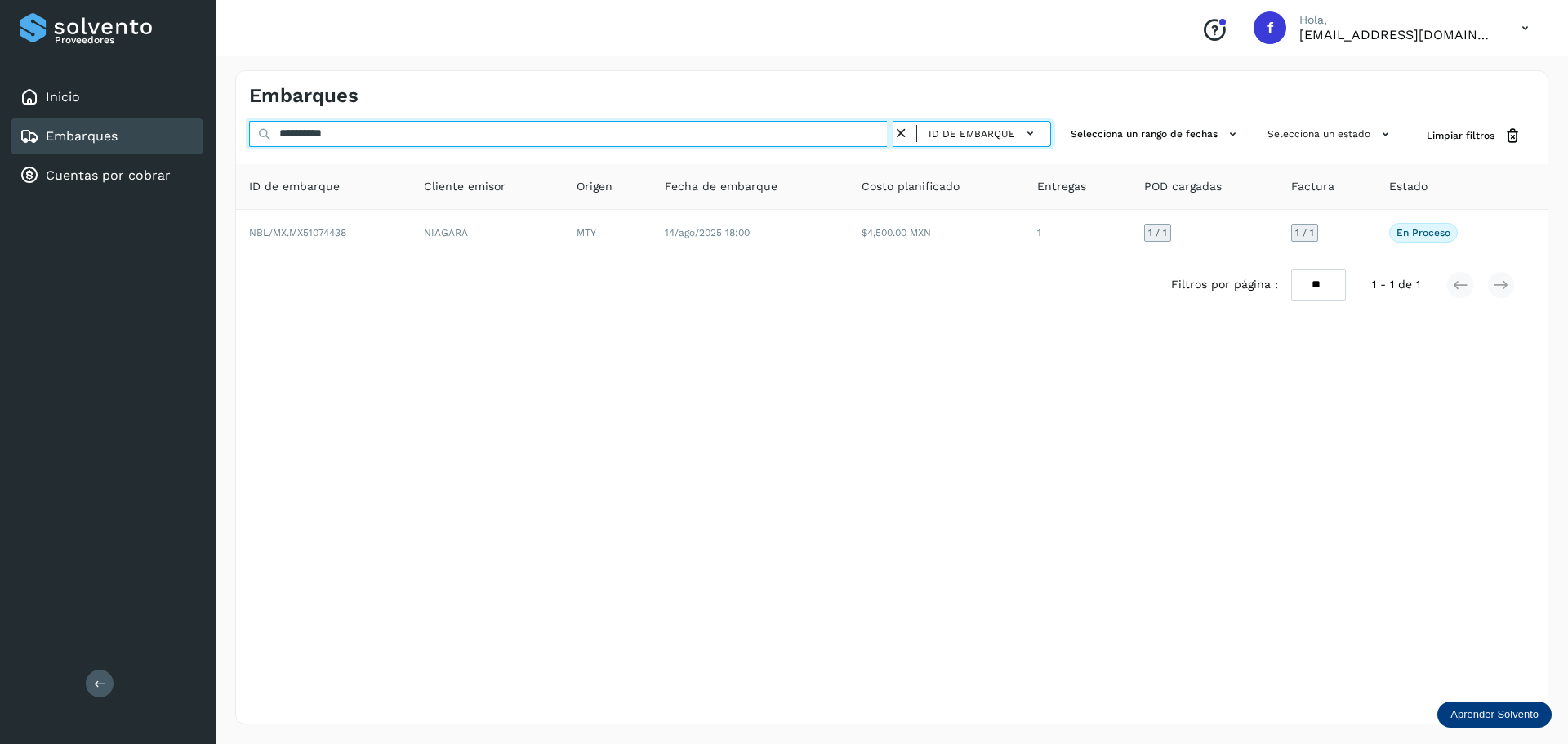
click at [441, 125] on input "**********" at bounding box center [570, 135] width 644 height 27
paste input "text"
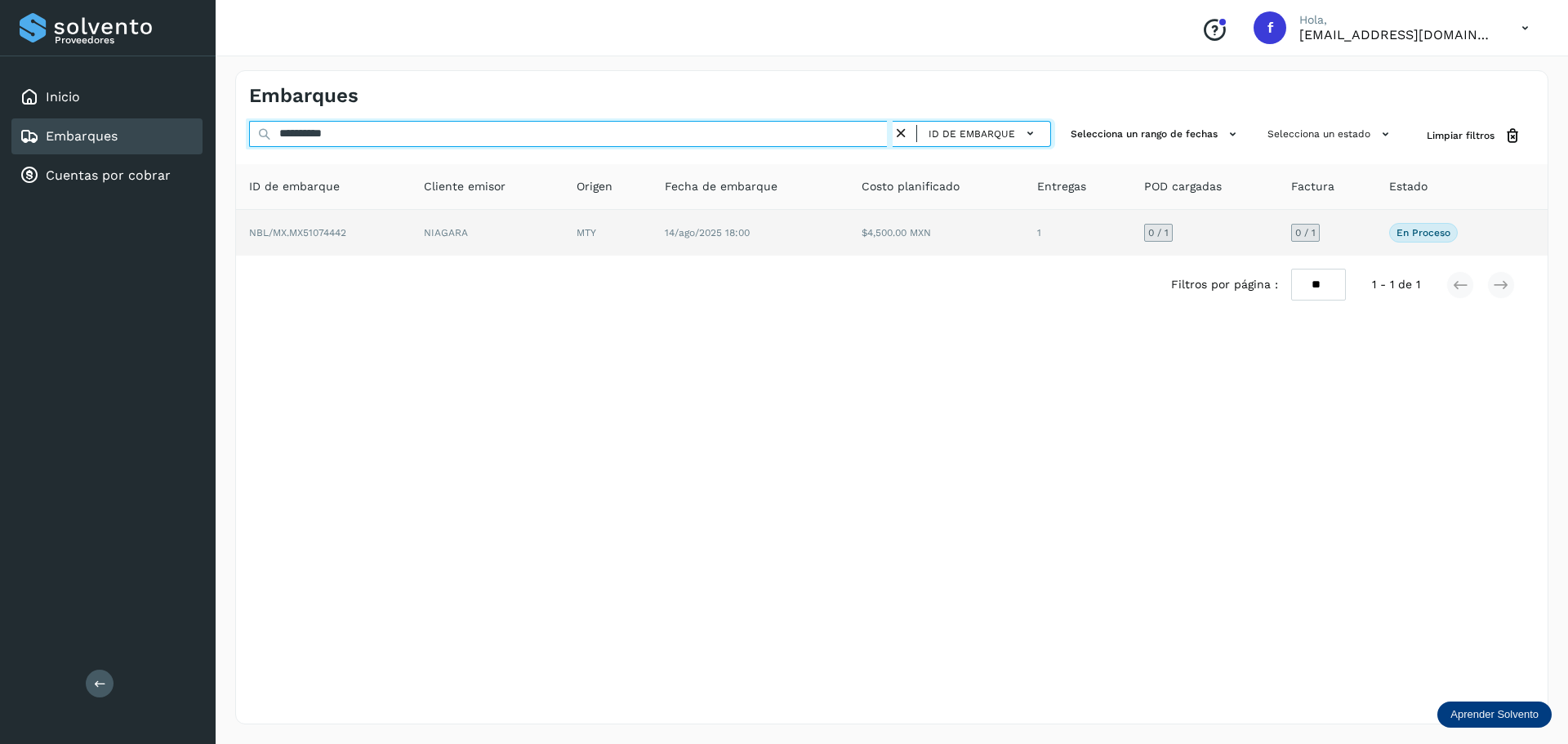
type input "**********"
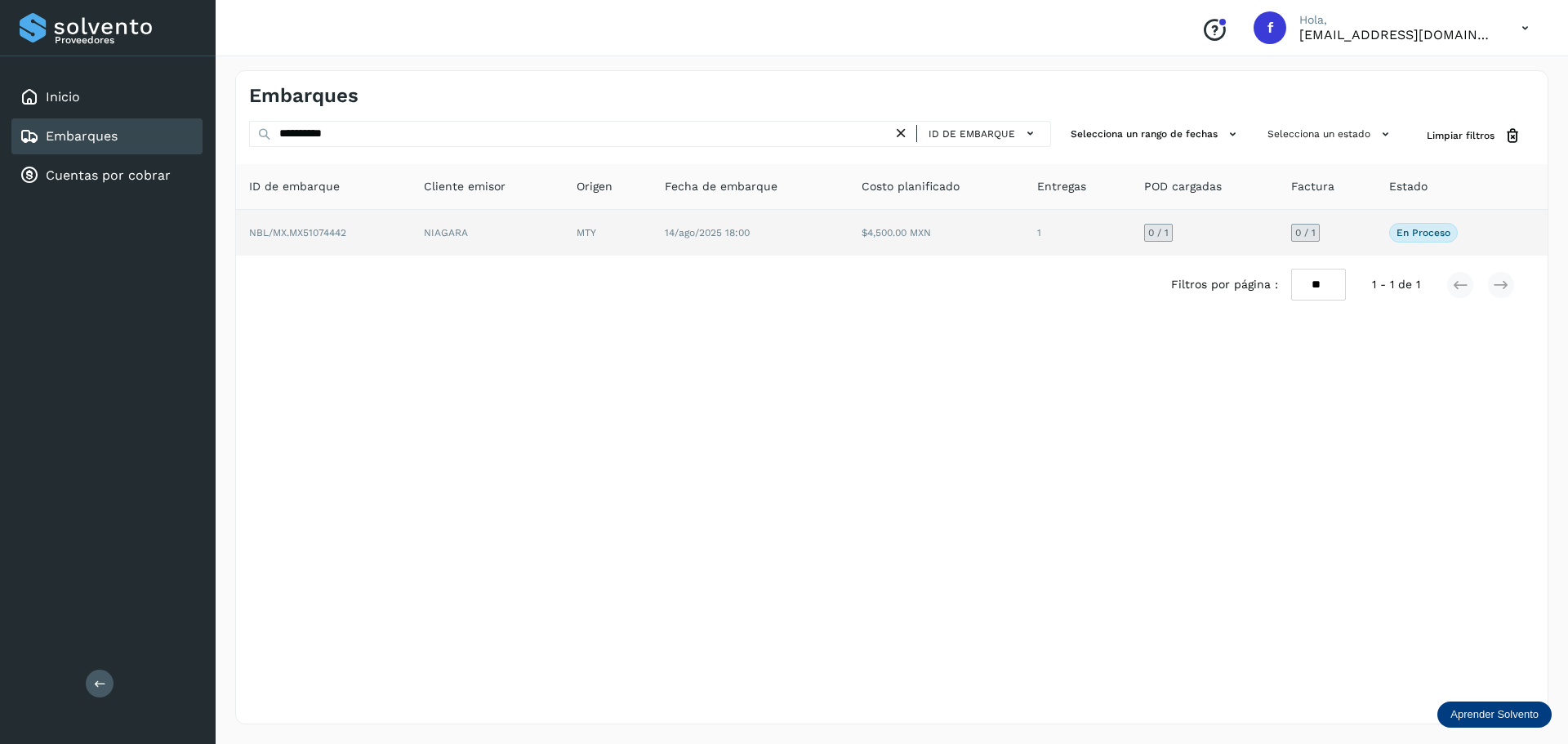
click at [1024, 229] on td "$4,500.00 MXN" at bounding box center [1078, 233] width 106 height 46
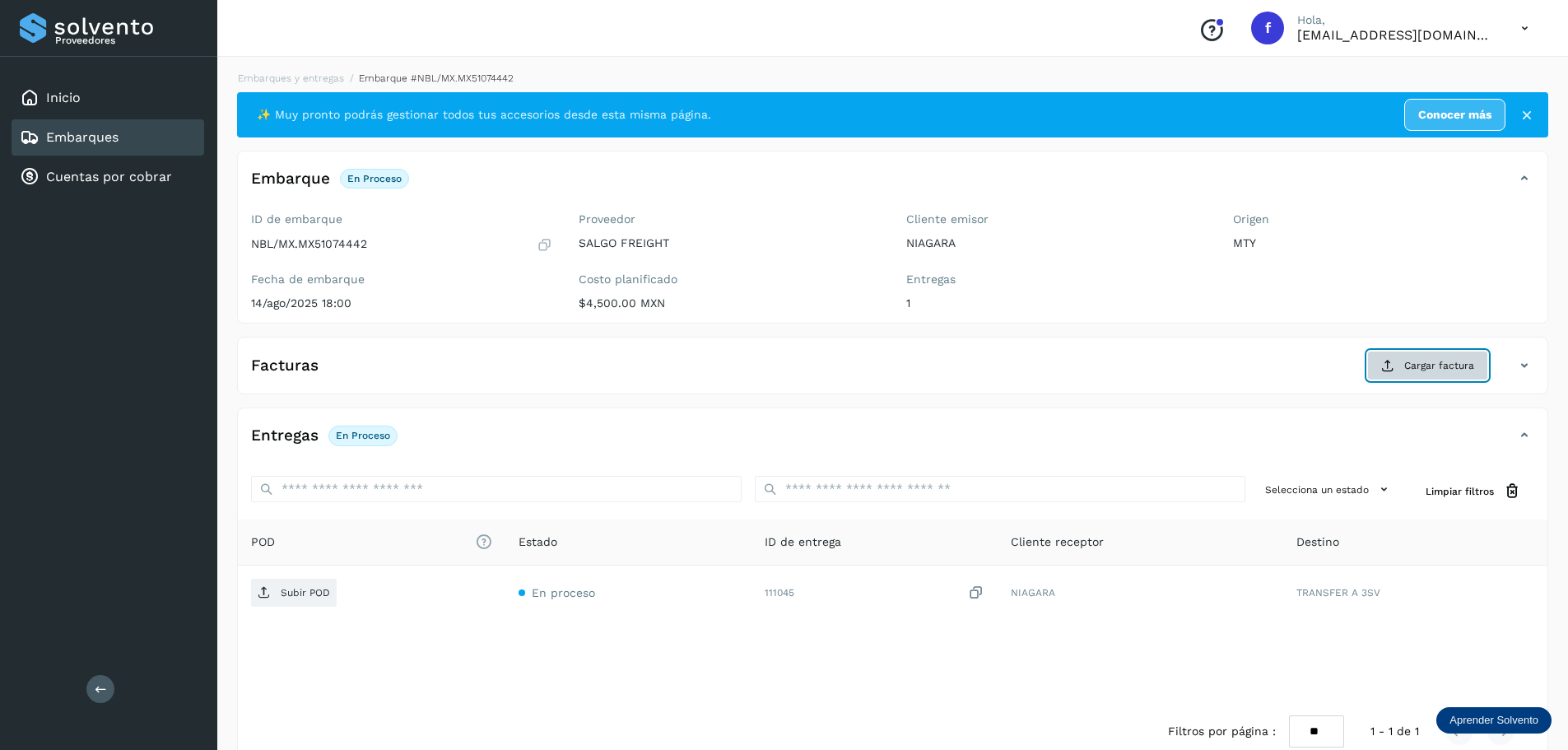
click at [1407, 371] on span "Cargar factura" at bounding box center [1439, 365] width 70 height 15
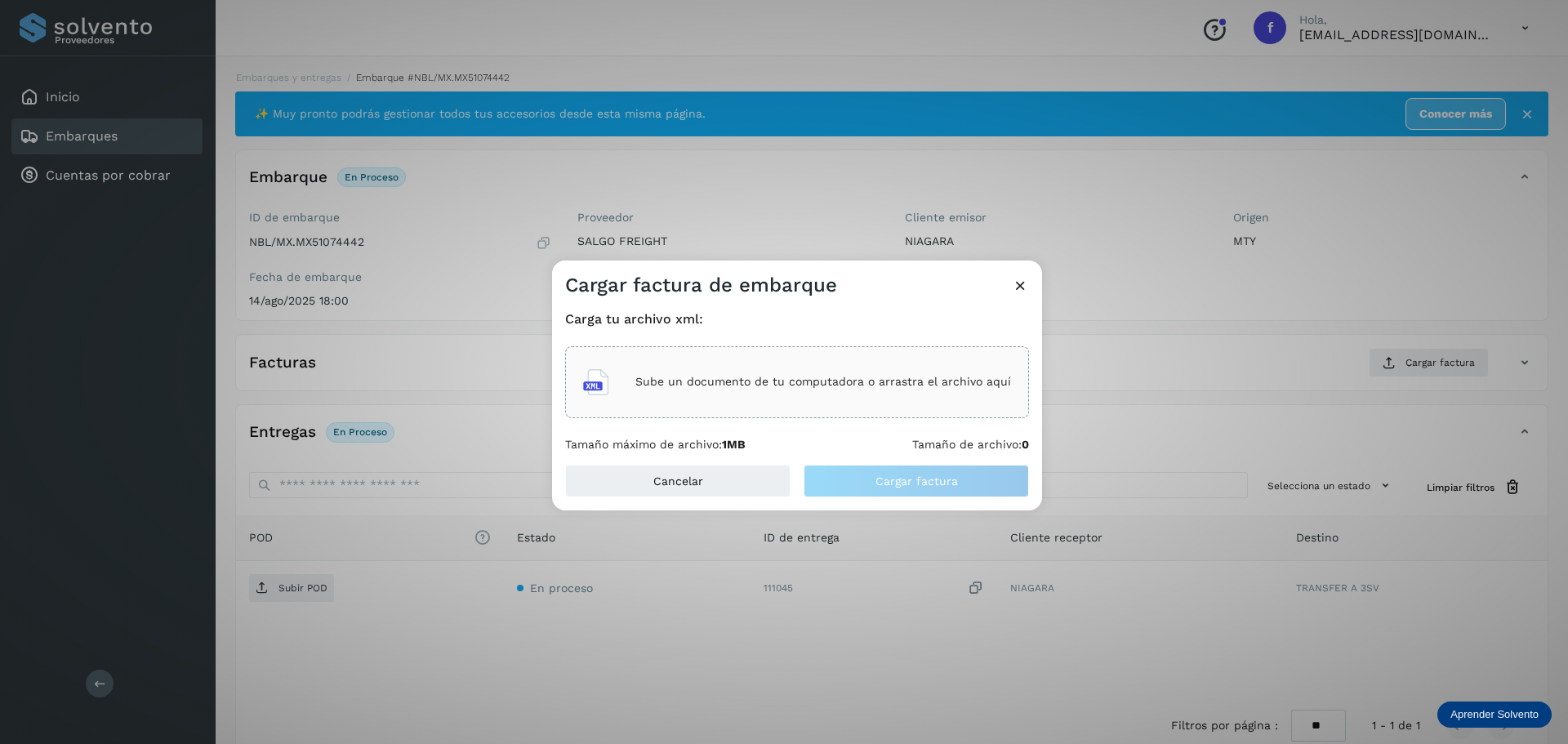
click at [915, 412] on div "Sube un documento de tu computadora o arrastra el archivo aquí" at bounding box center [797, 382] width 464 height 72
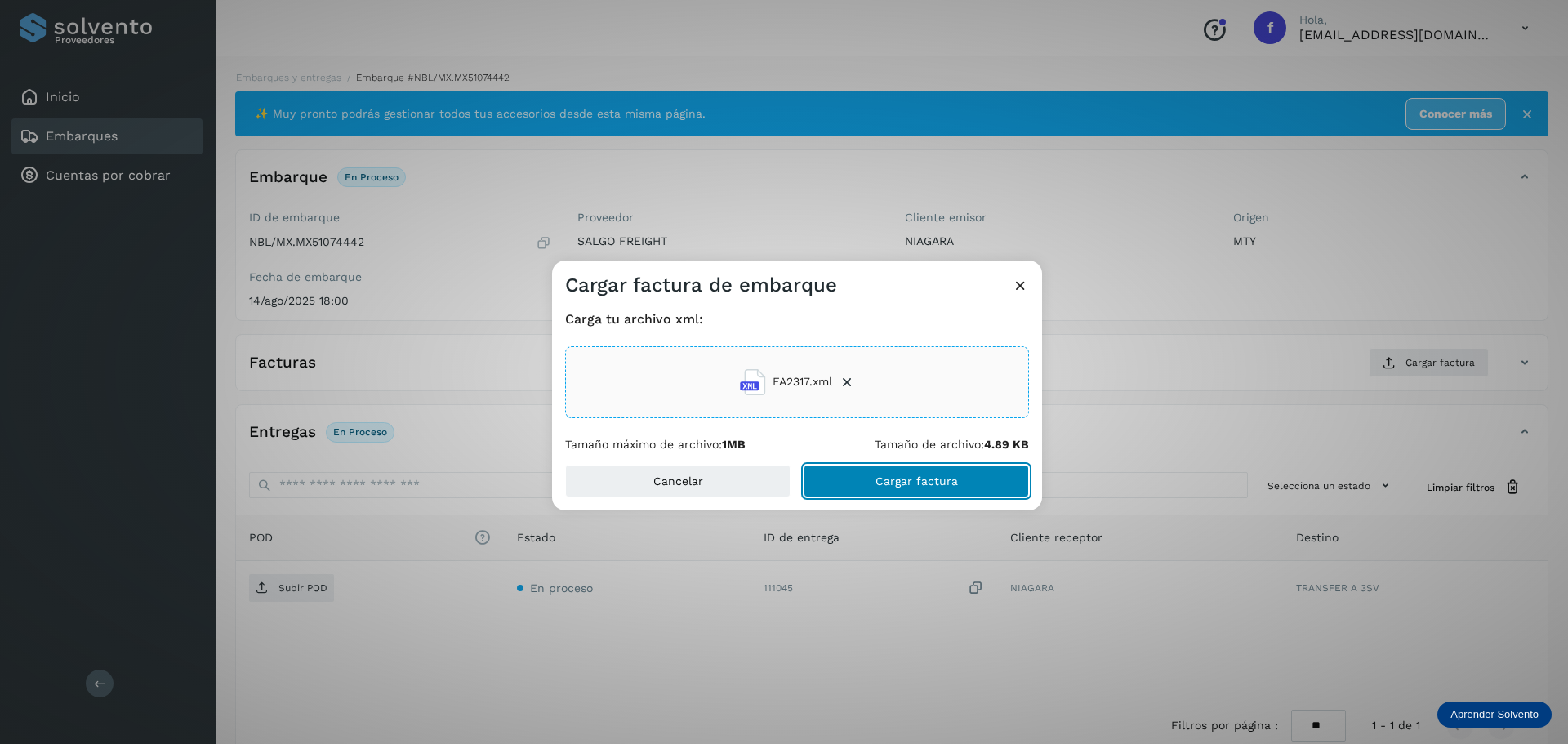
click at [887, 487] on span "Cargar factura" at bounding box center [916, 481] width 82 height 12
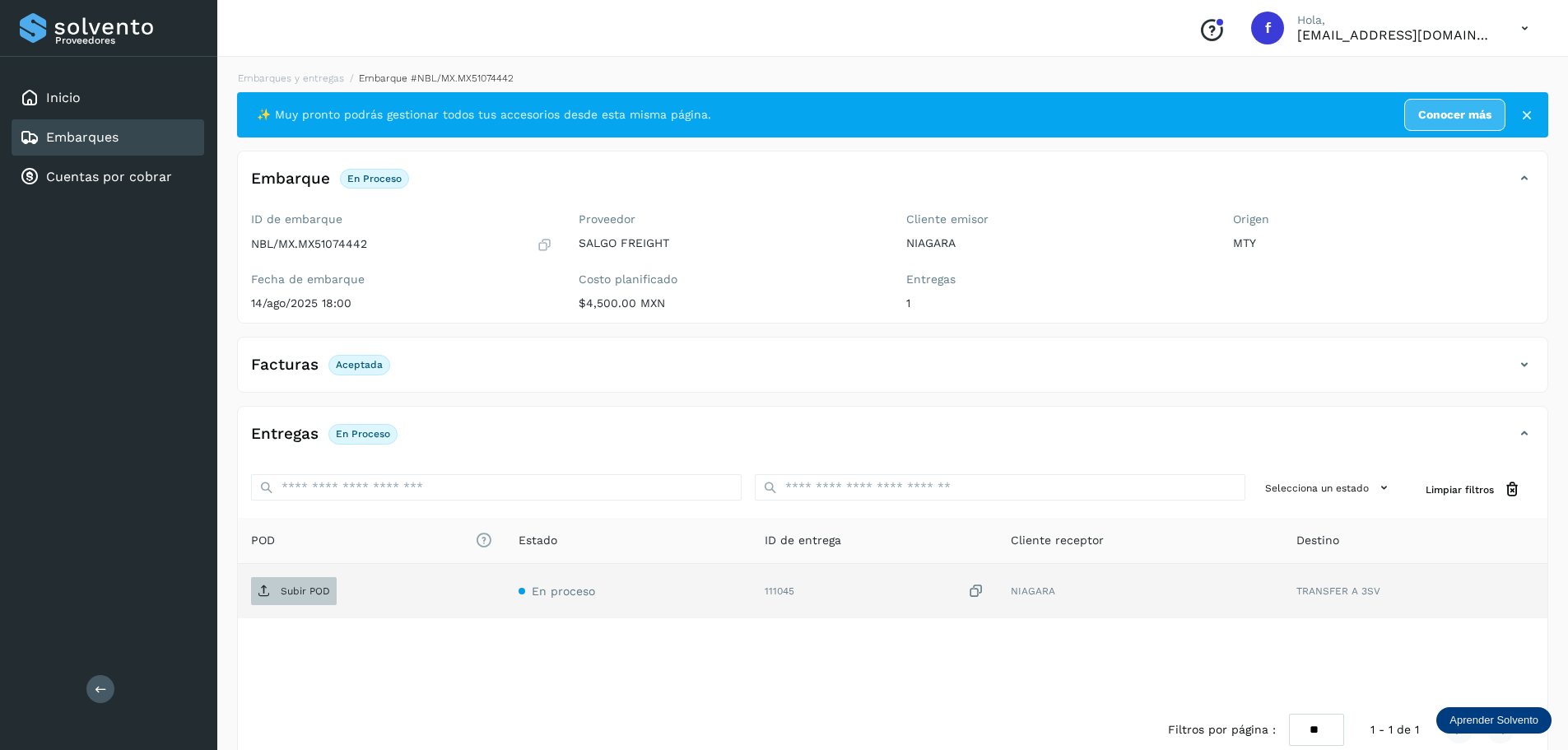
click at [303, 597] on p "Subir POD" at bounding box center [305, 591] width 49 height 12
drag, startPoint x: 1505, startPoint y: 17, endPoint x: 1509, endPoint y: 31, distance: 14.6
click at [1506, 17] on div "Conoce nuestros beneficios f Hola, [EMAIL_ADDRESS][DOMAIN_NAME]" at bounding box center [1363, 28] width 356 height 38
click at [1532, 29] on icon at bounding box center [1525, 29] width 34 height 34
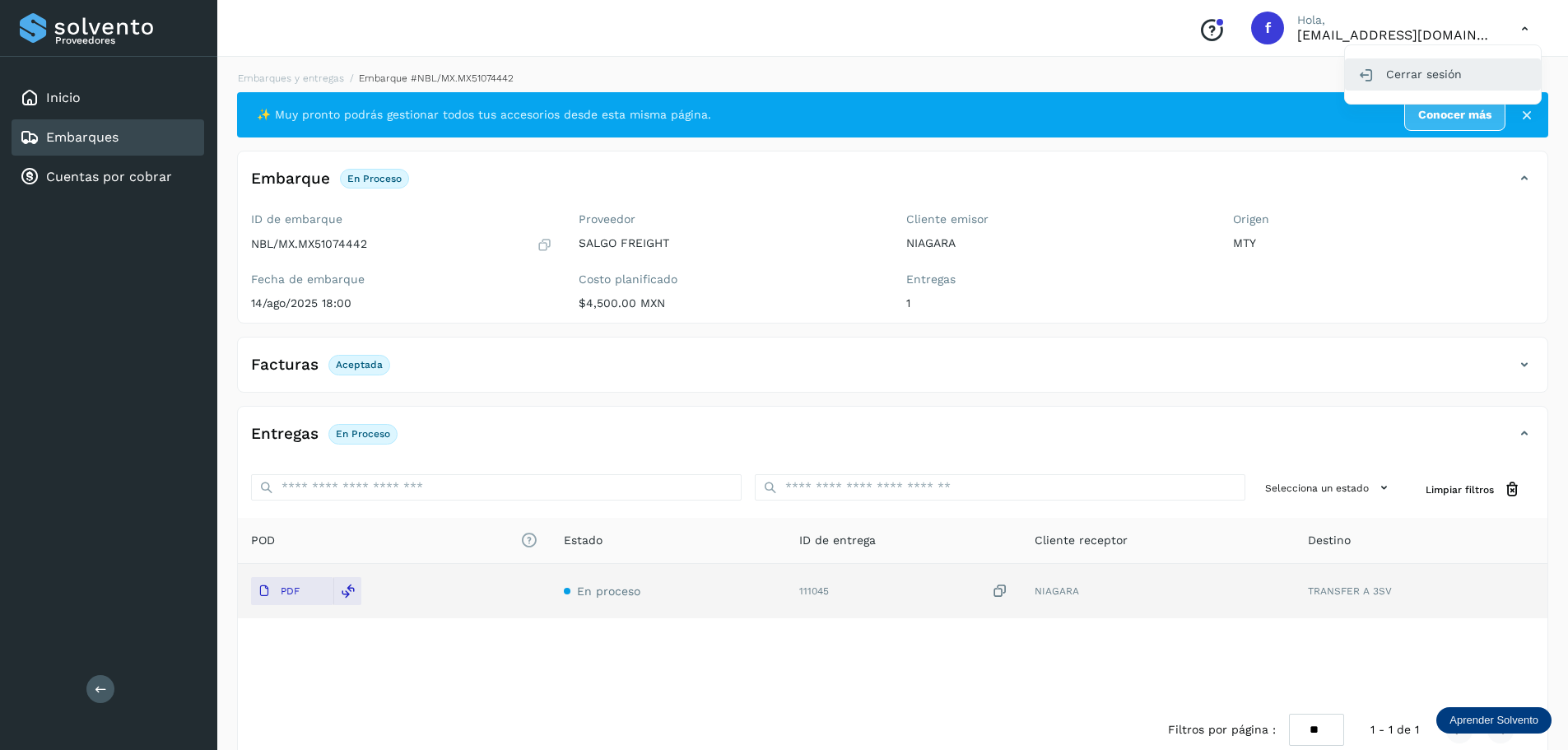
click at [1403, 80] on div "Cerrar sesión" at bounding box center [1443, 73] width 196 height 31
